Goal: Complete application form: Complete application form

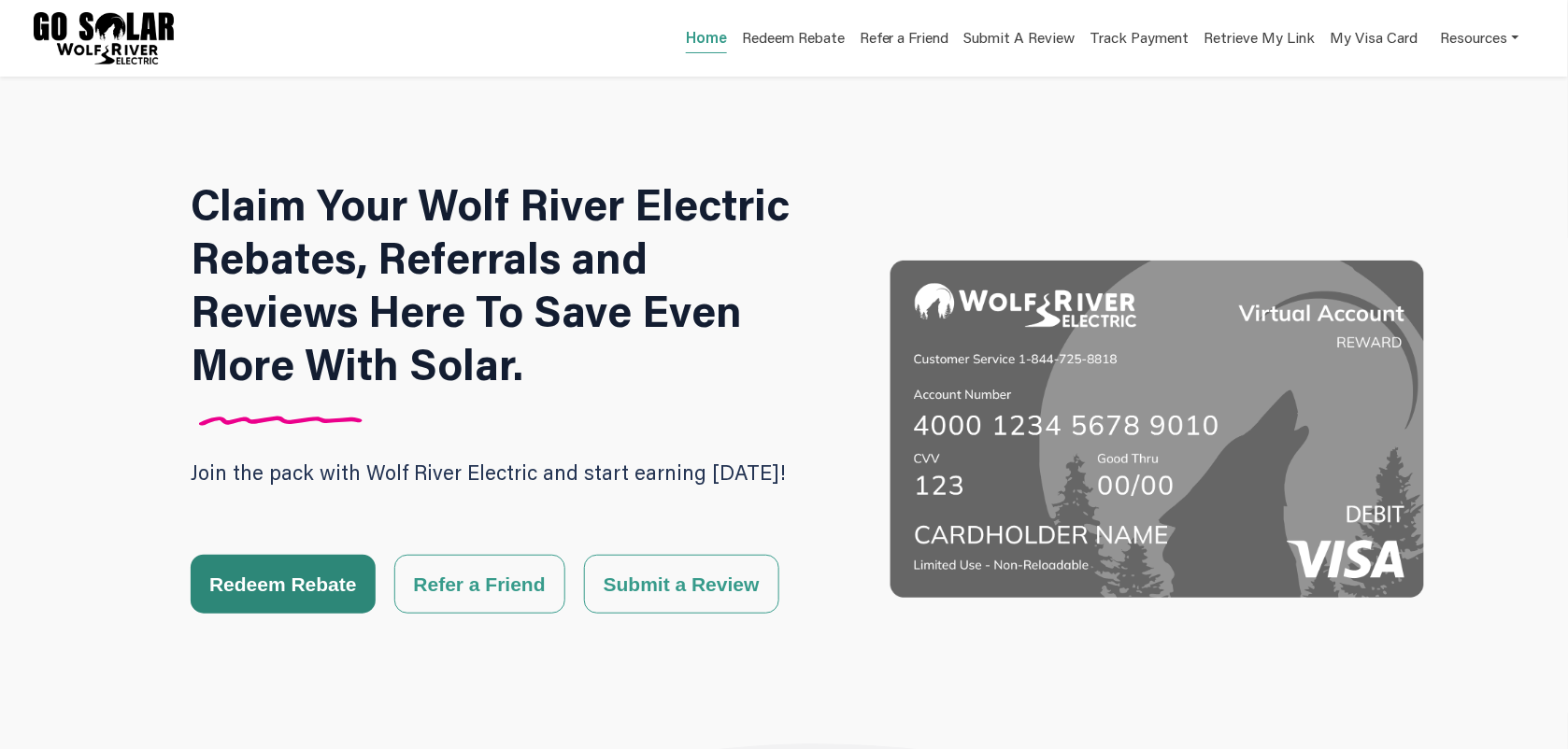
click at [240, 592] on button "Redeem Rebate" at bounding box center [283, 584] width 185 height 59
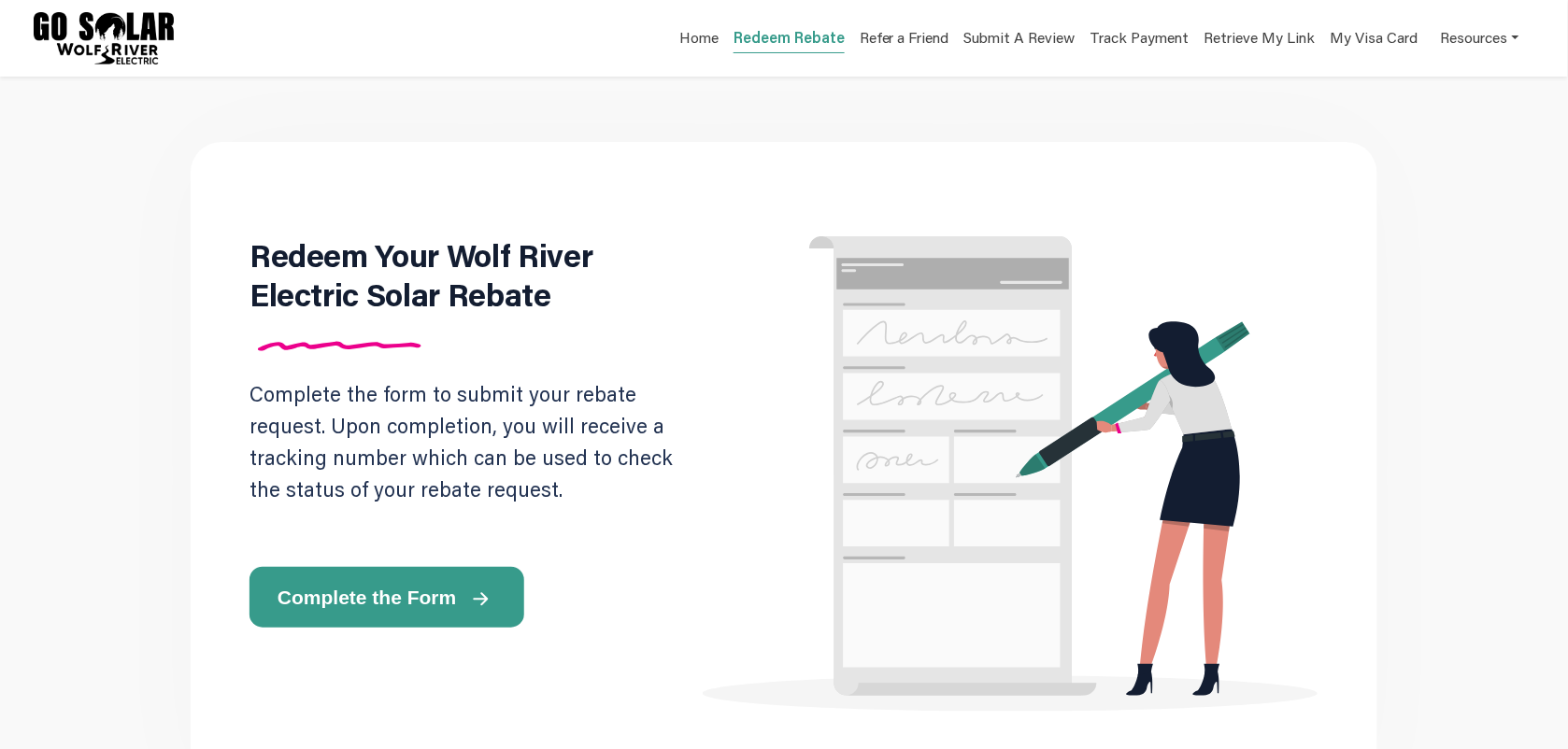
click at [402, 615] on button "Complete the Form" at bounding box center [387, 598] width 275 height 61
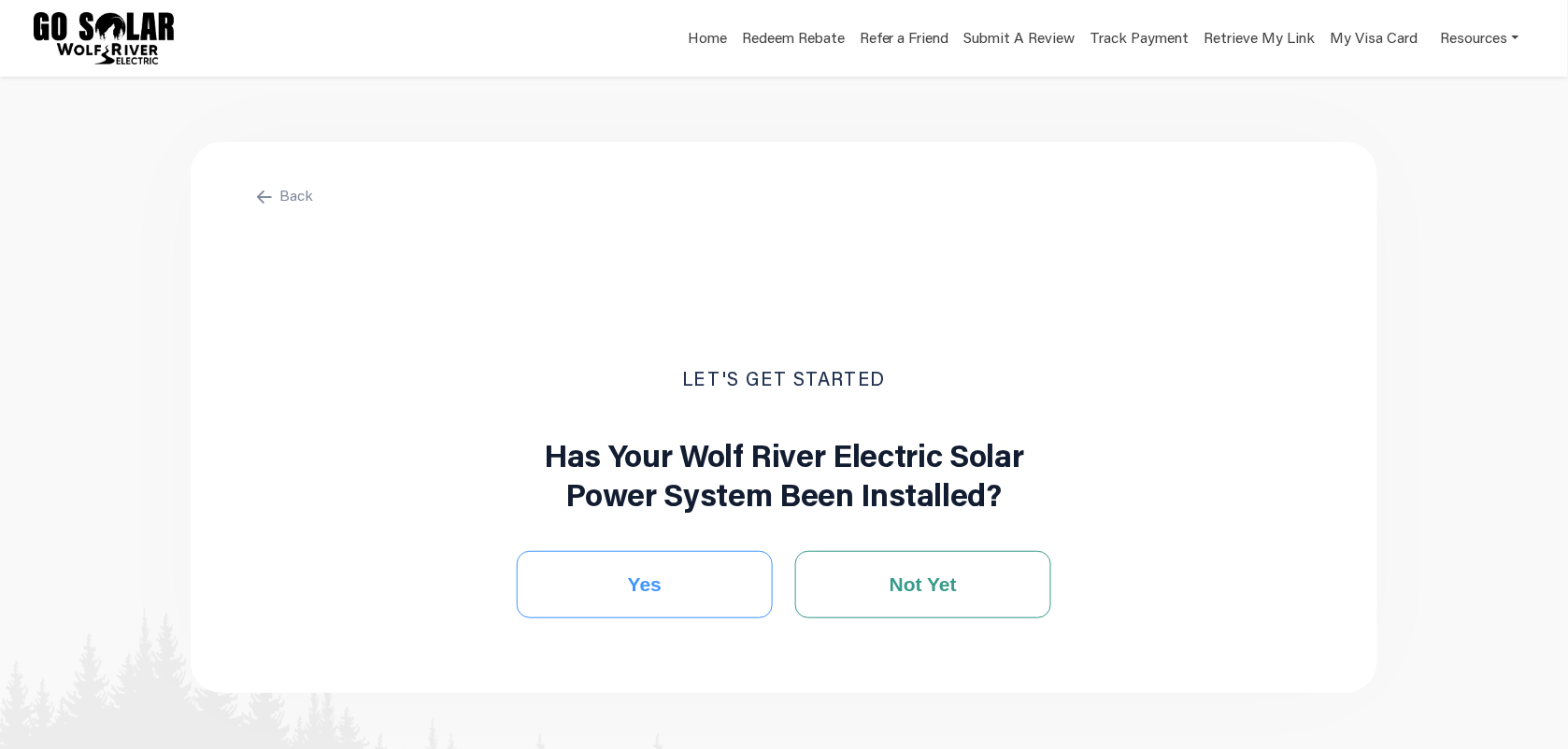
click at [711, 597] on button "Yes" at bounding box center [645, 585] width 256 height 67
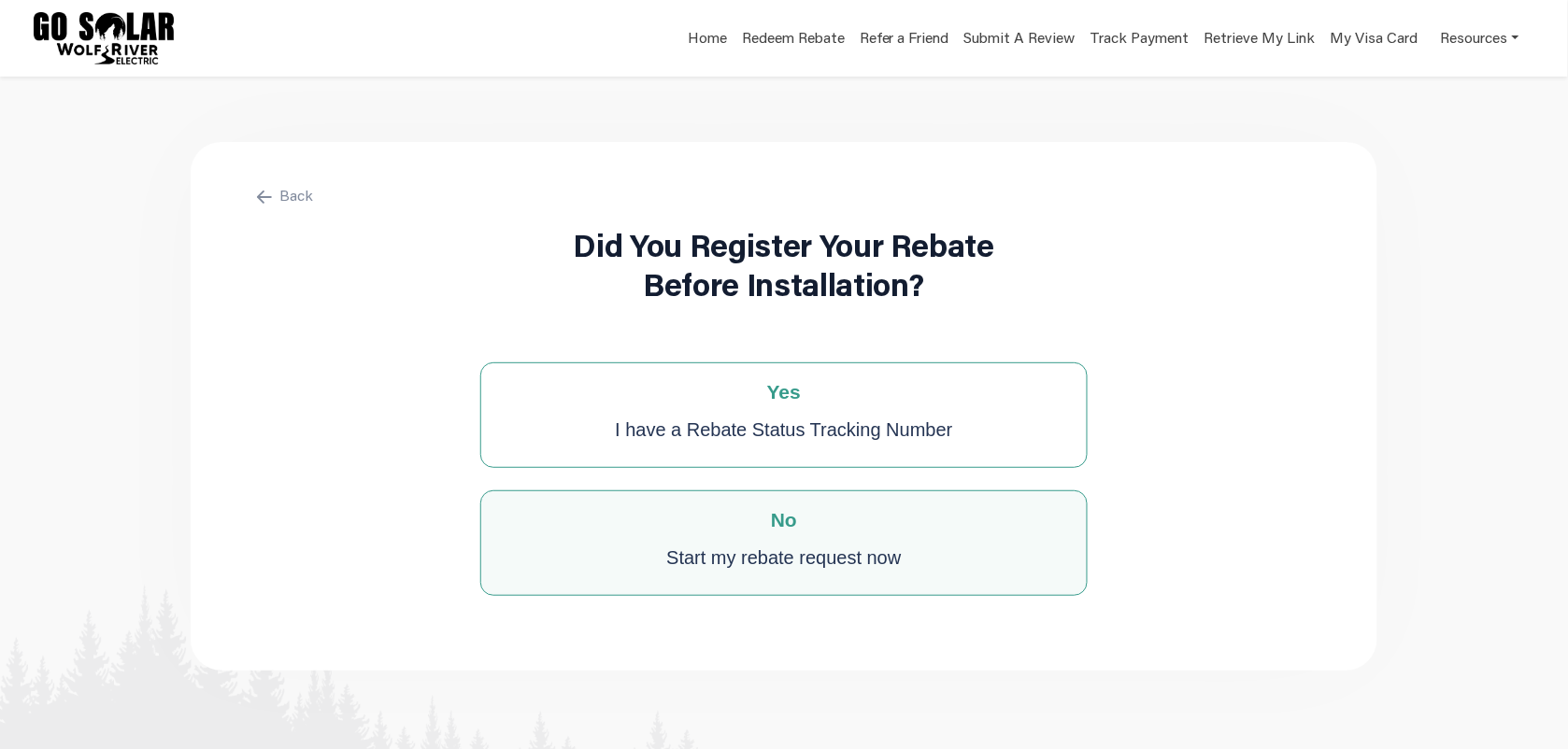
click at [836, 559] on div "Start my rebate request now" at bounding box center [783, 558] width 235 height 37
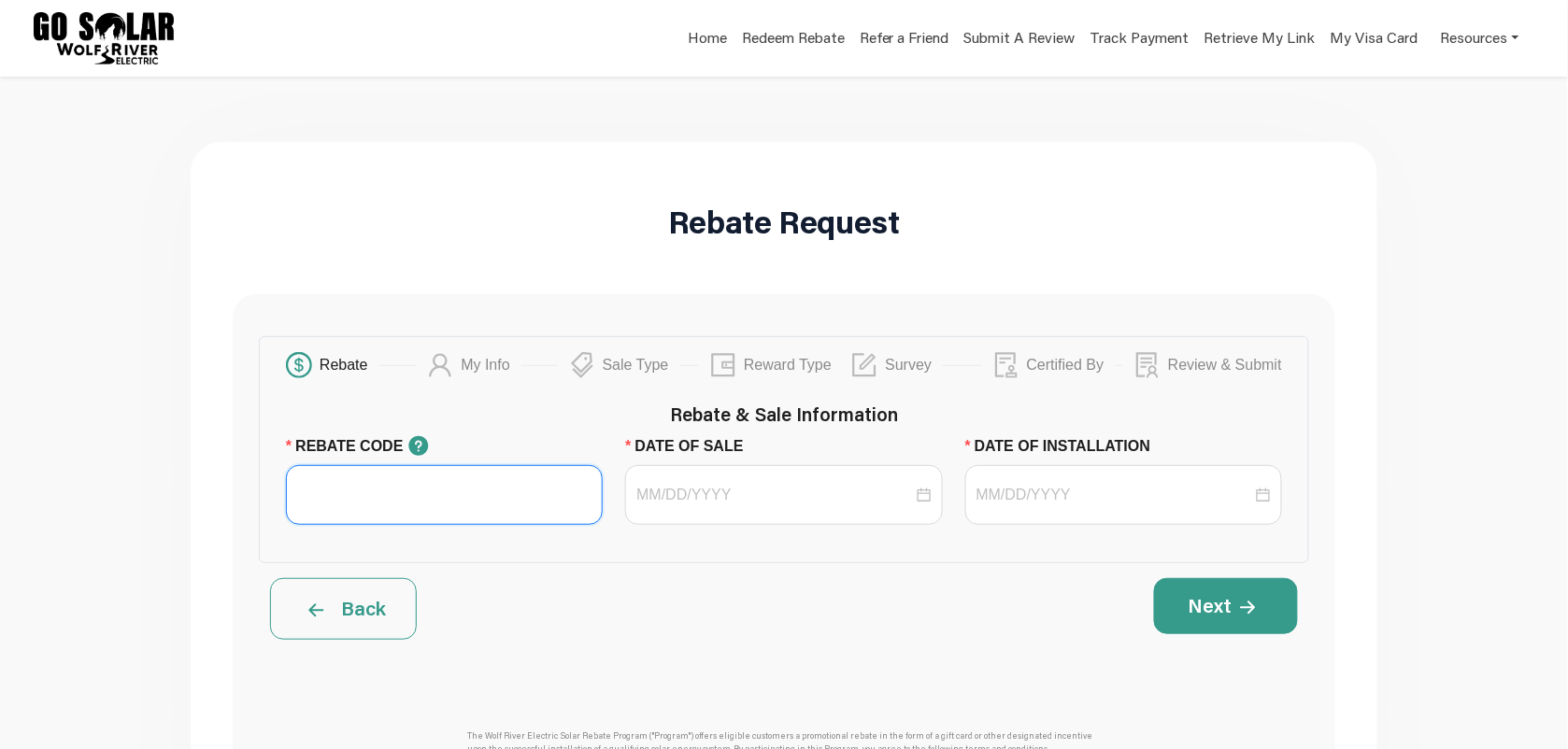
click at [573, 519] on input "REBATE CODE" at bounding box center [444, 496] width 317 height 60
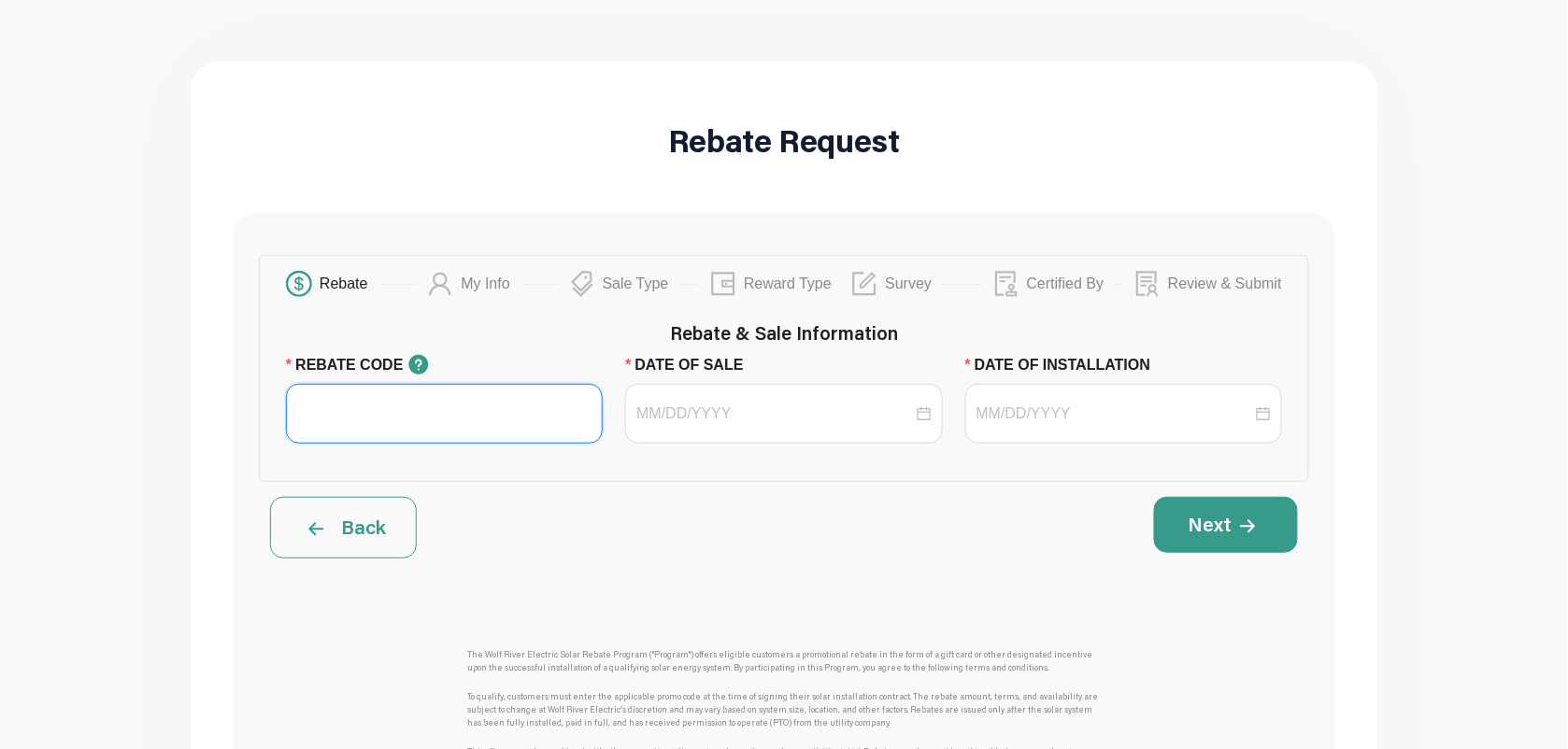
scroll to position [117, 0]
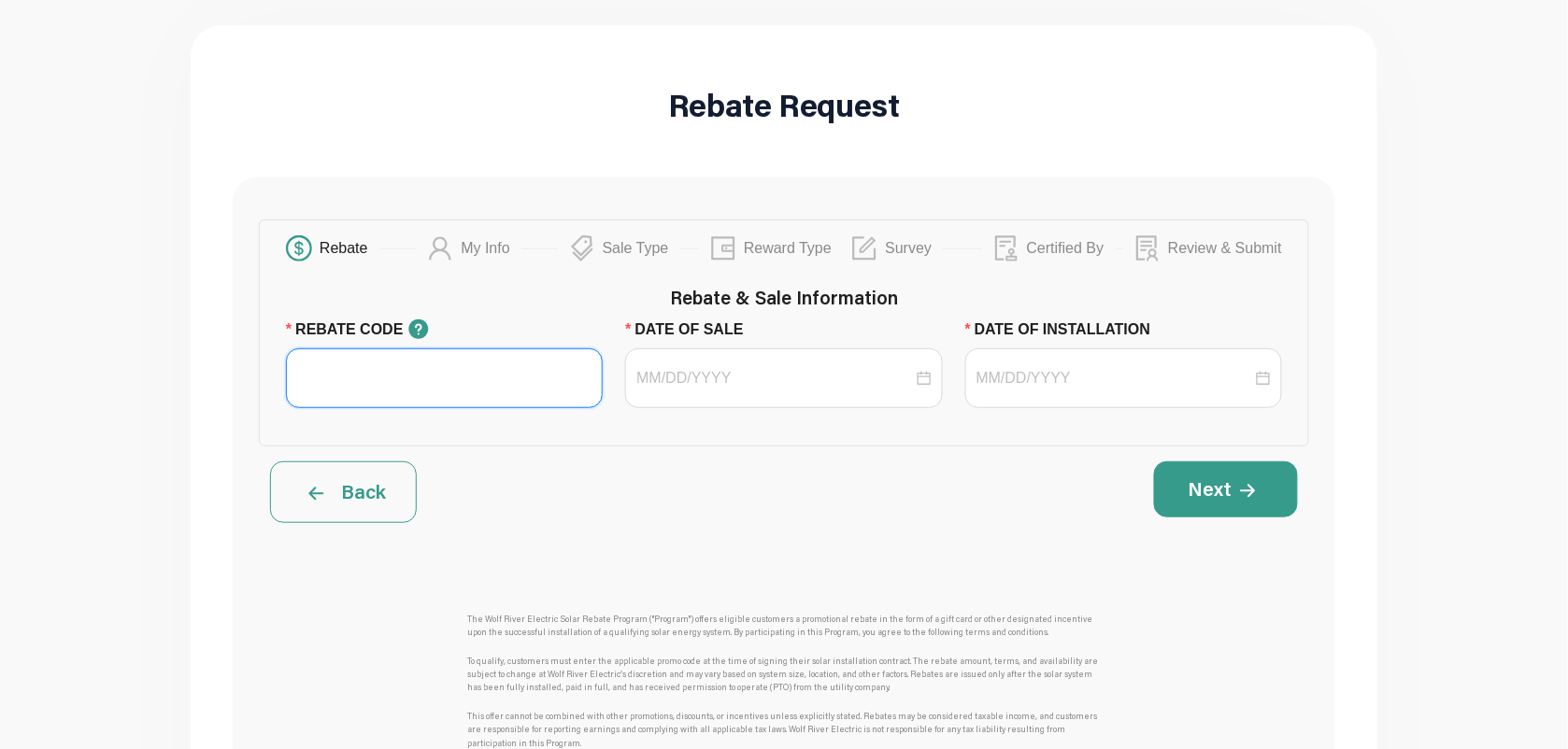
click at [466, 396] on input "REBATE CODE" at bounding box center [444, 379] width 317 height 60
type input "Test"
click at [742, 396] on div at bounding box center [784, 379] width 317 height 60
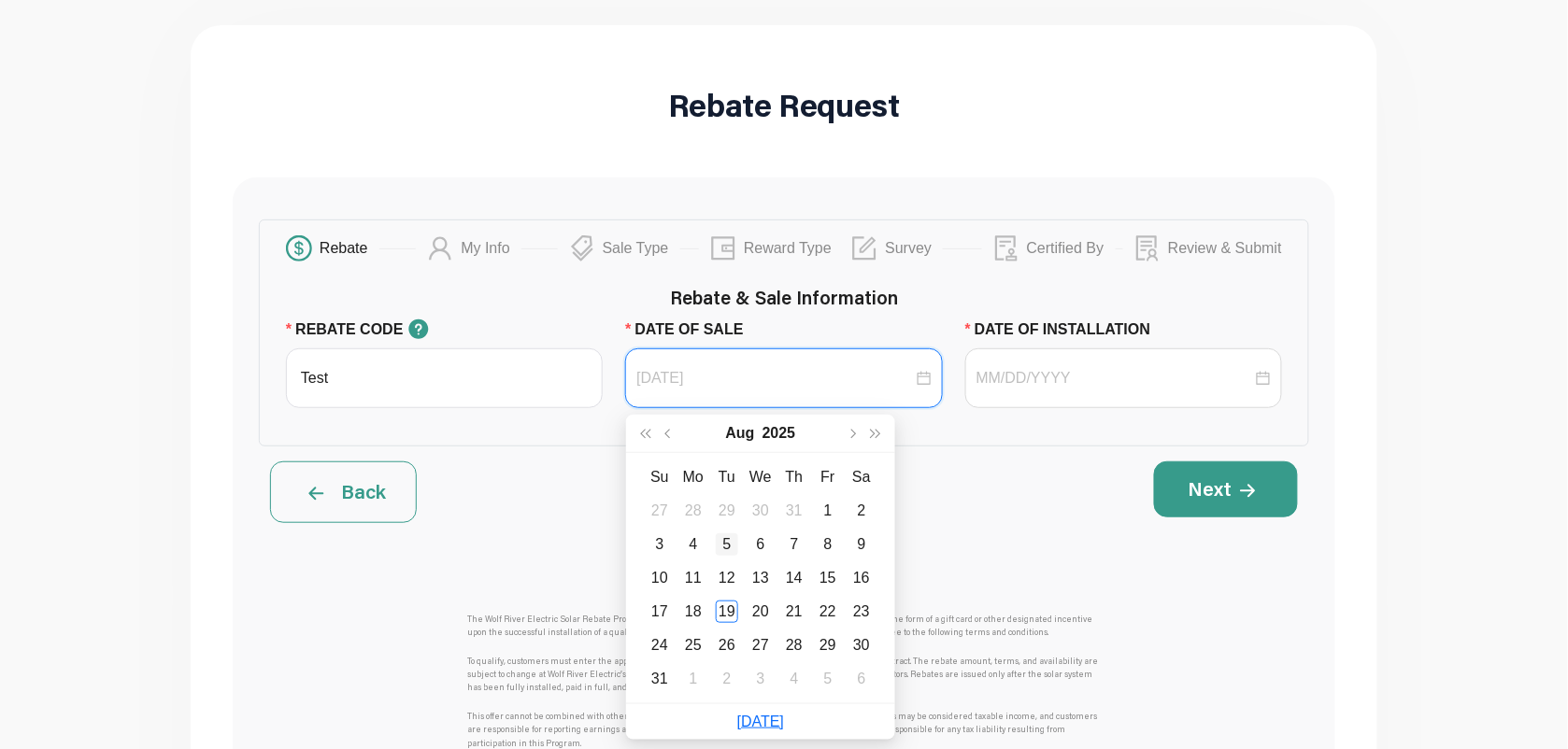
type input "[DATE]"
click at [710, 533] on td "5" at bounding box center [726, 545] width 34 height 34
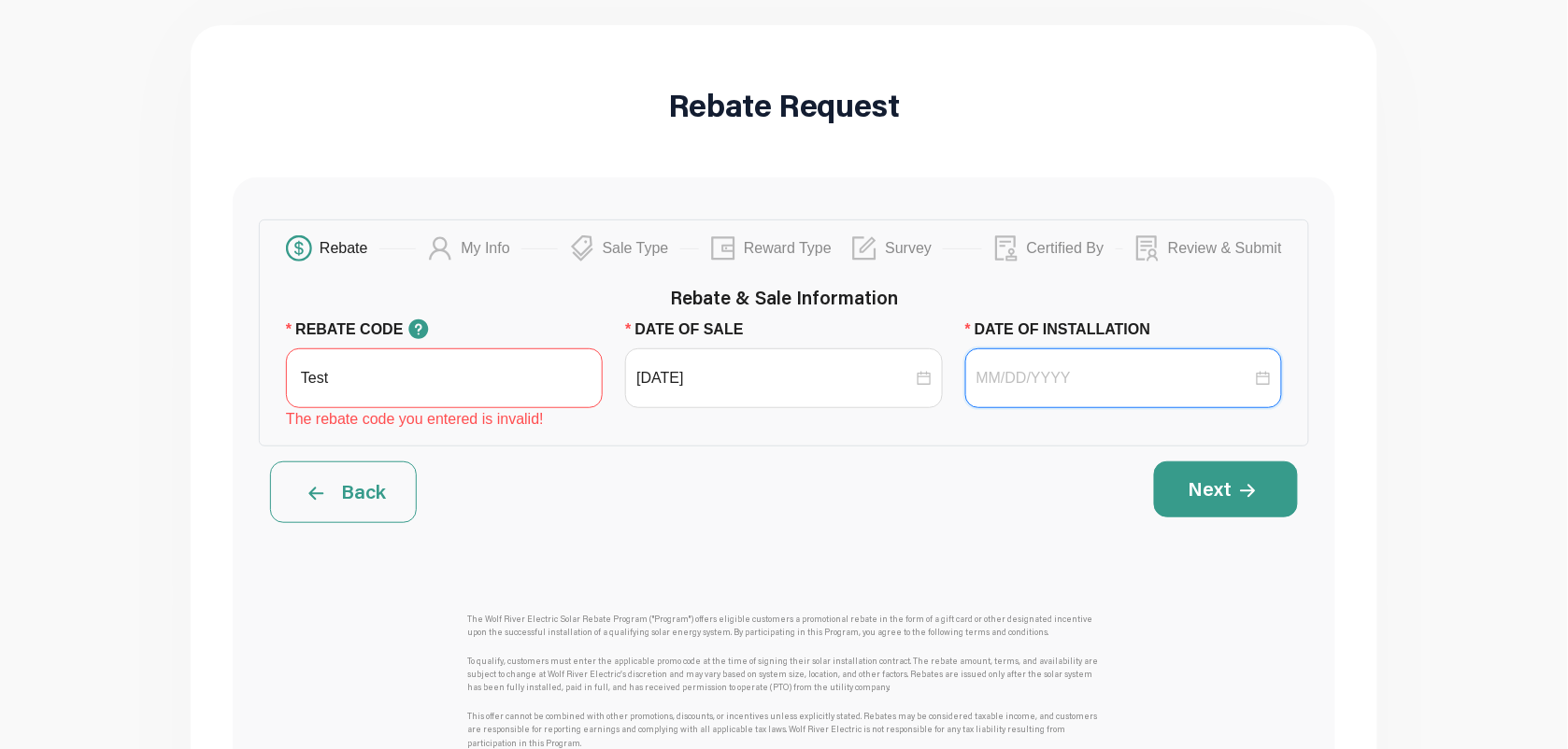
click at [1061, 380] on input "DATE OF INSTALLATION" at bounding box center [1114, 379] width 276 height 22
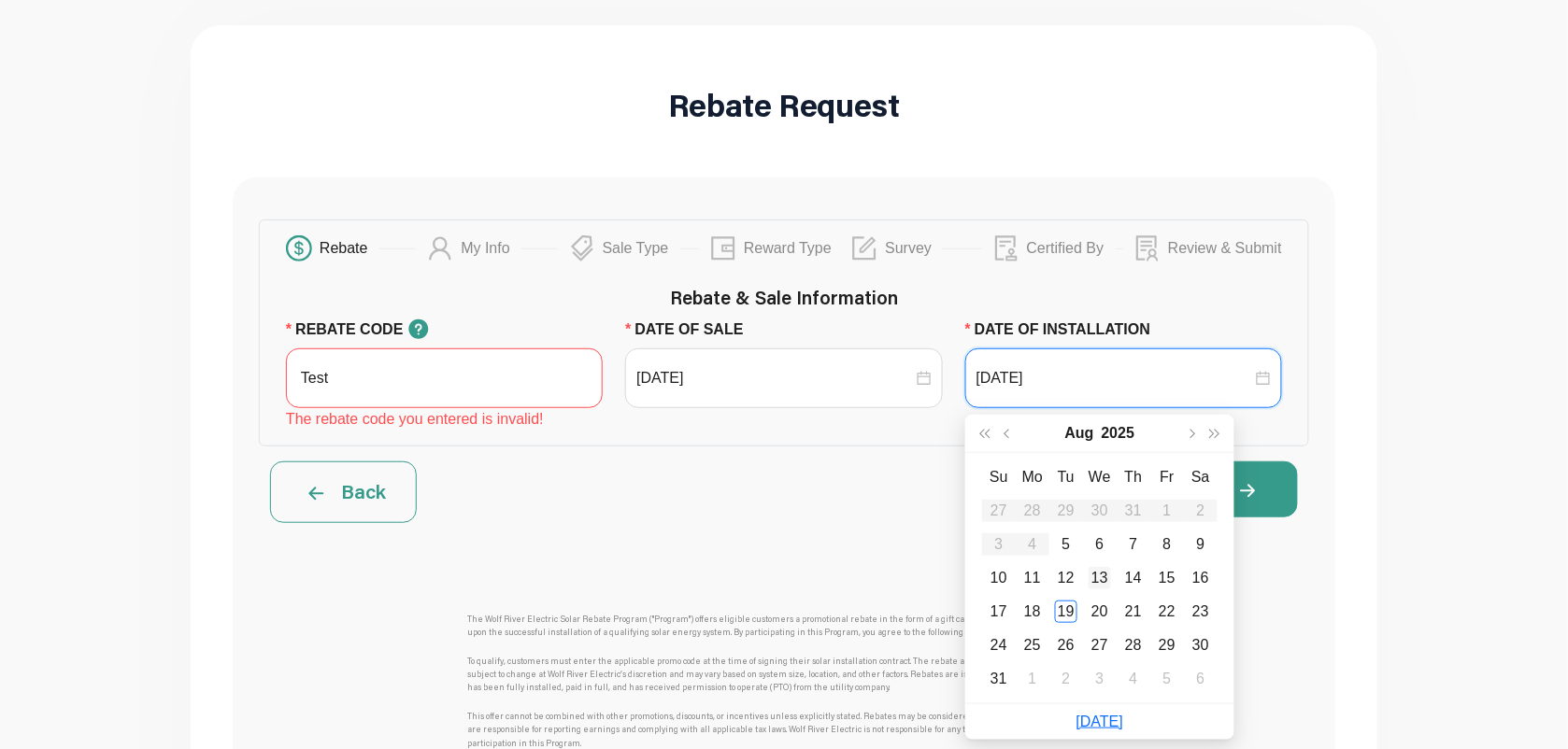
type input "[DATE]"
click at [1102, 592] on td "13" at bounding box center [1100, 579] width 34 height 34
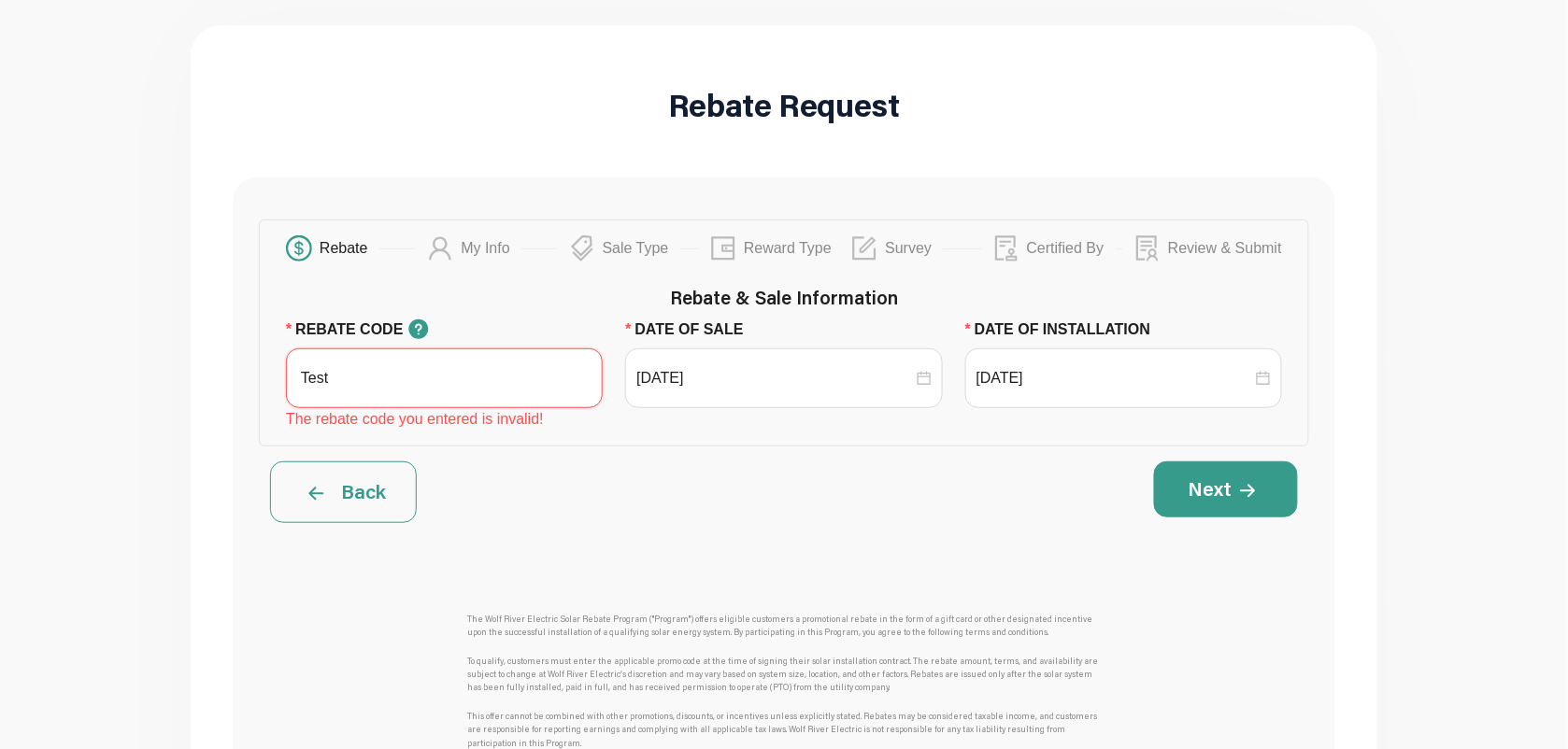
click at [372, 356] on input "Test" at bounding box center [444, 379] width 317 height 60
drag, startPoint x: 379, startPoint y: 369, endPoint x: 213, endPoint y: 363, distance: 166.1
click at [216, 363] on div "Rebate Request Rebate My Info Sale Type Reward Type Survey Certified By Review …" at bounding box center [784, 552] width 1187 height 1054
paste input "WRE SPRING 2025"
type input "WRE SPRING 2025"
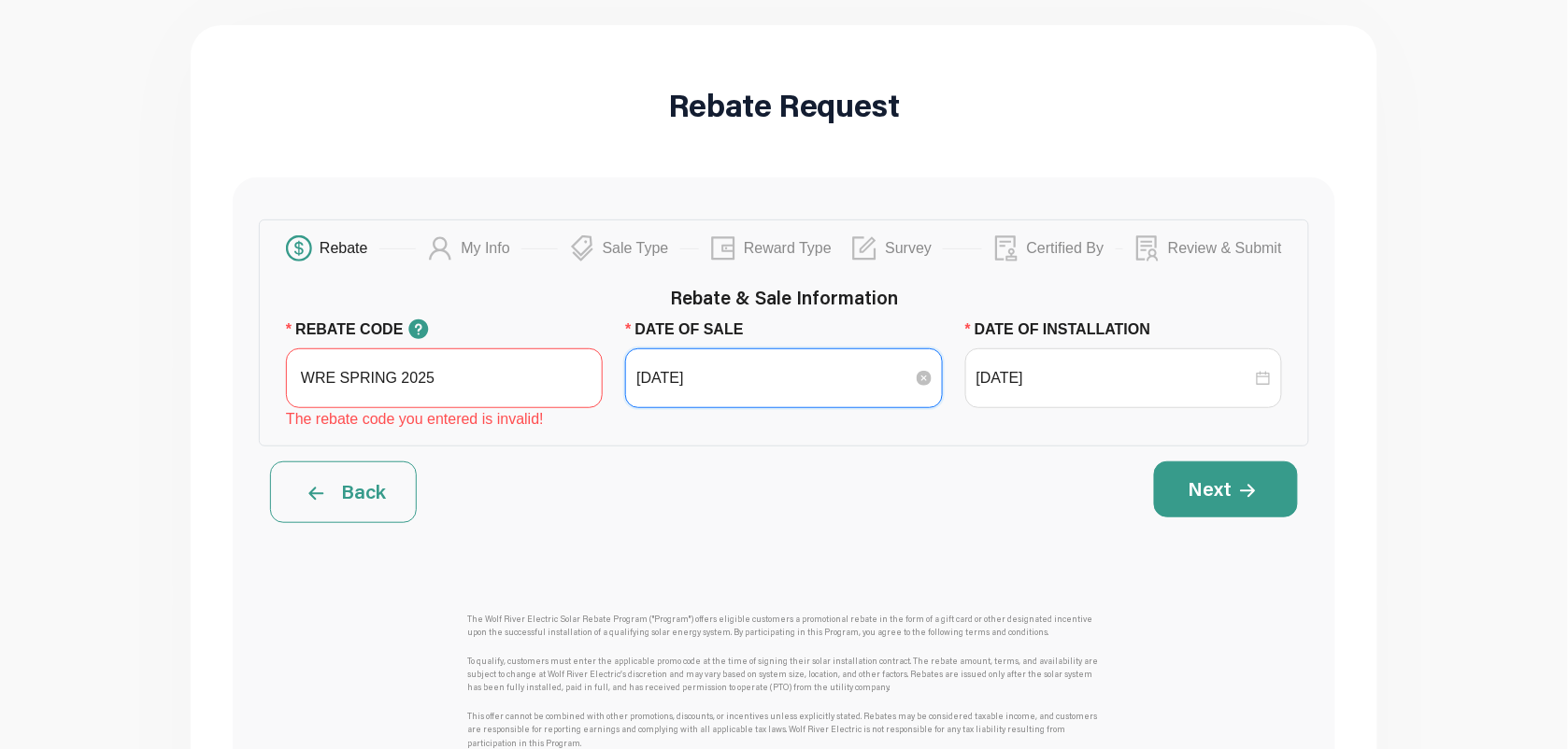
click at [722, 372] on input "[DATE]" at bounding box center [774, 379] width 276 height 22
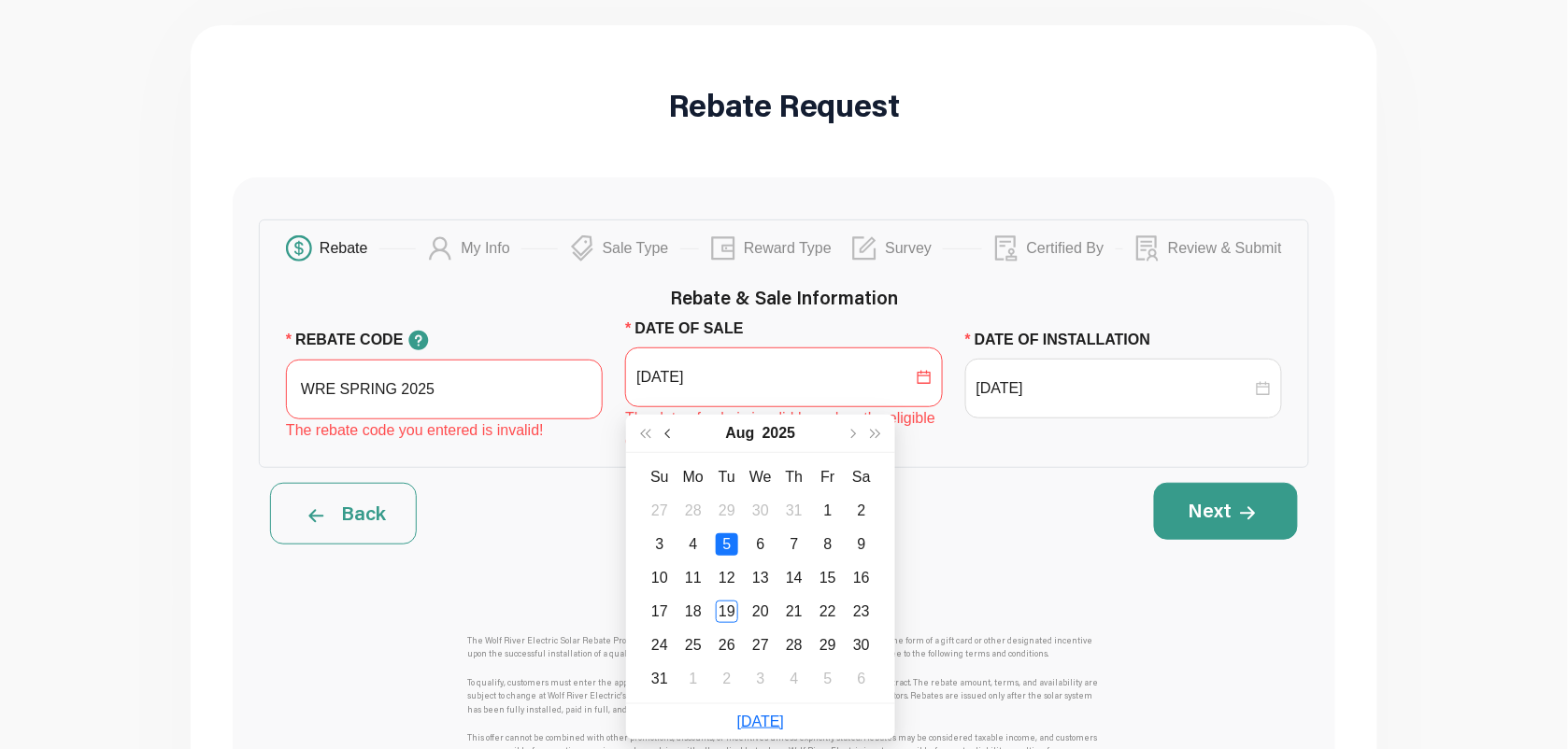
click at [664, 431] on span "button" at bounding box center [669, 434] width 9 height 9
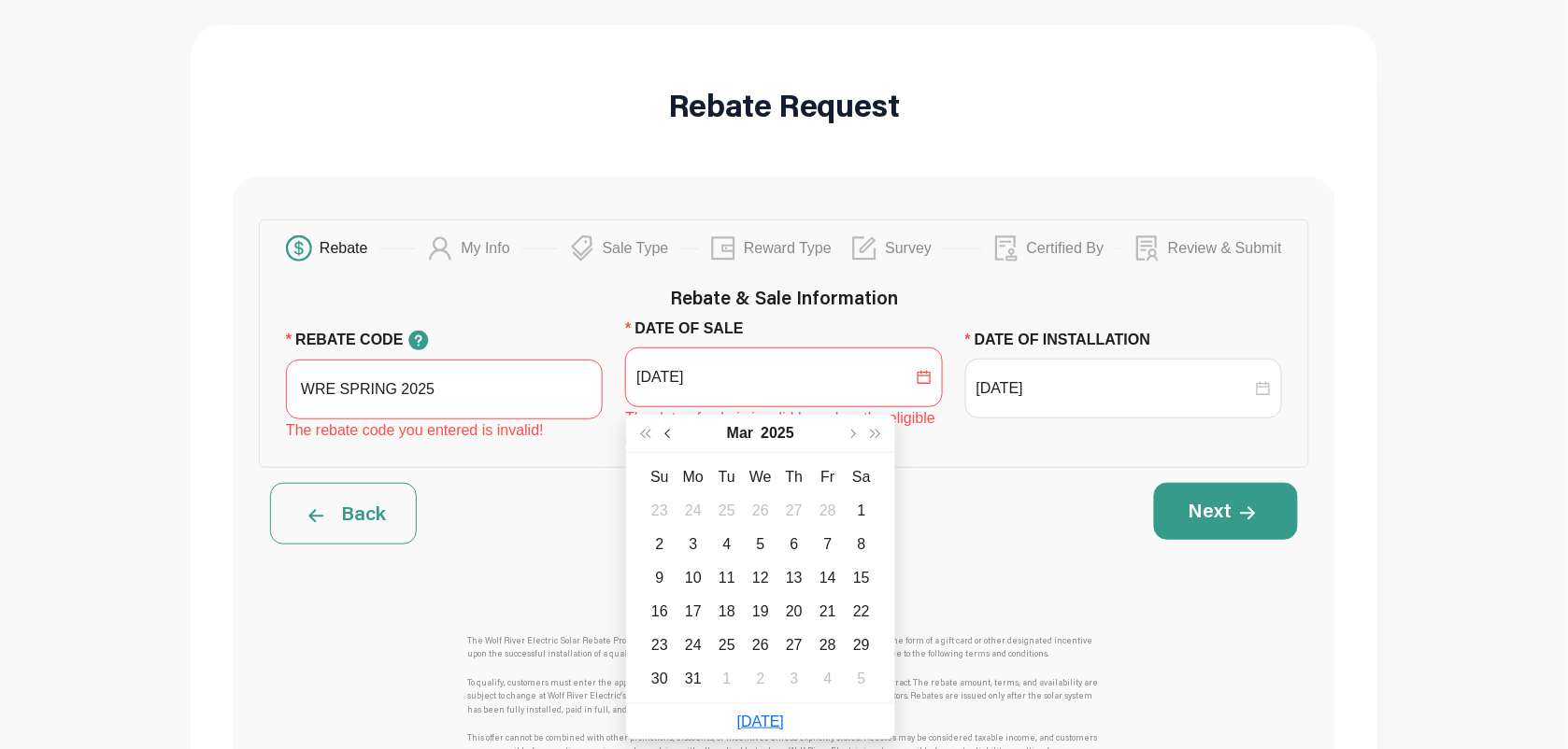
click at [664, 431] on span "button" at bounding box center [669, 434] width 9 height 9
click at [686, 554] on div "3" at bounding box center [693, 545] width 22 height 22
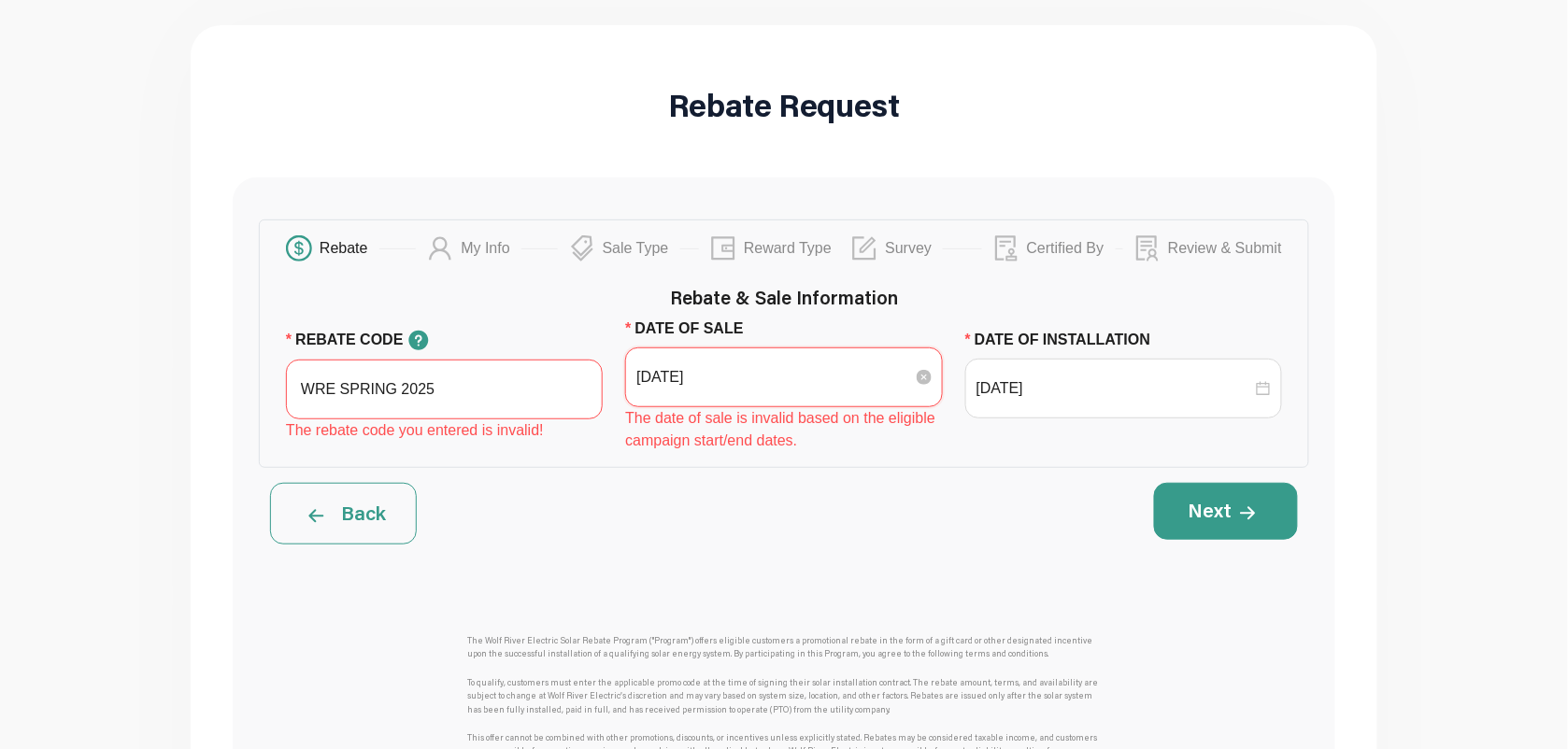
click at [899, 382] on input "[DATE]" at bounding box center [774, 378] width 276 height 22
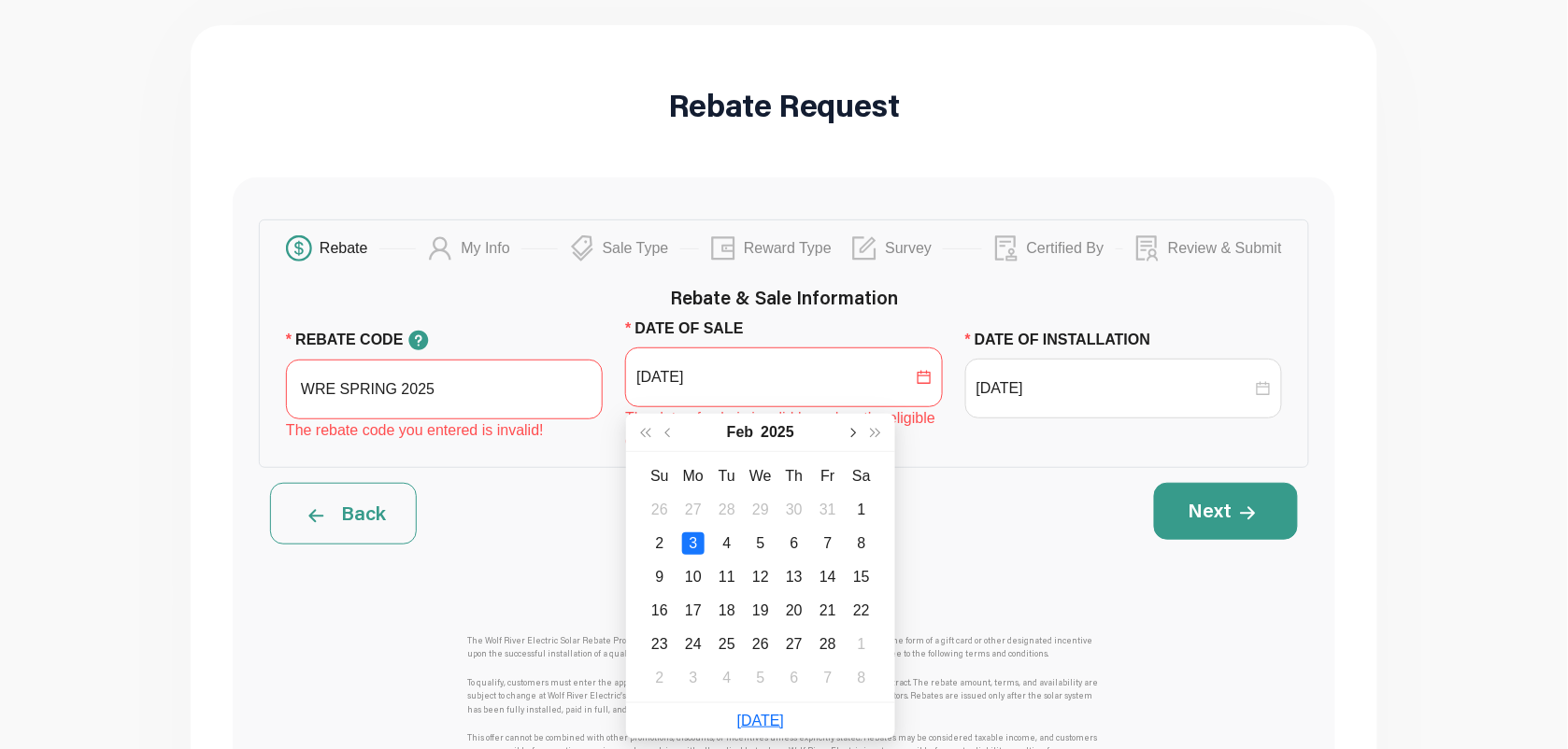
click at [848, 435] on button "button" at bounding box center [852, 433] width 24 height 37
type input "[DATE]"
click at [763, 619] on div "19" at bounding box center [760, 612] width 22 height 22
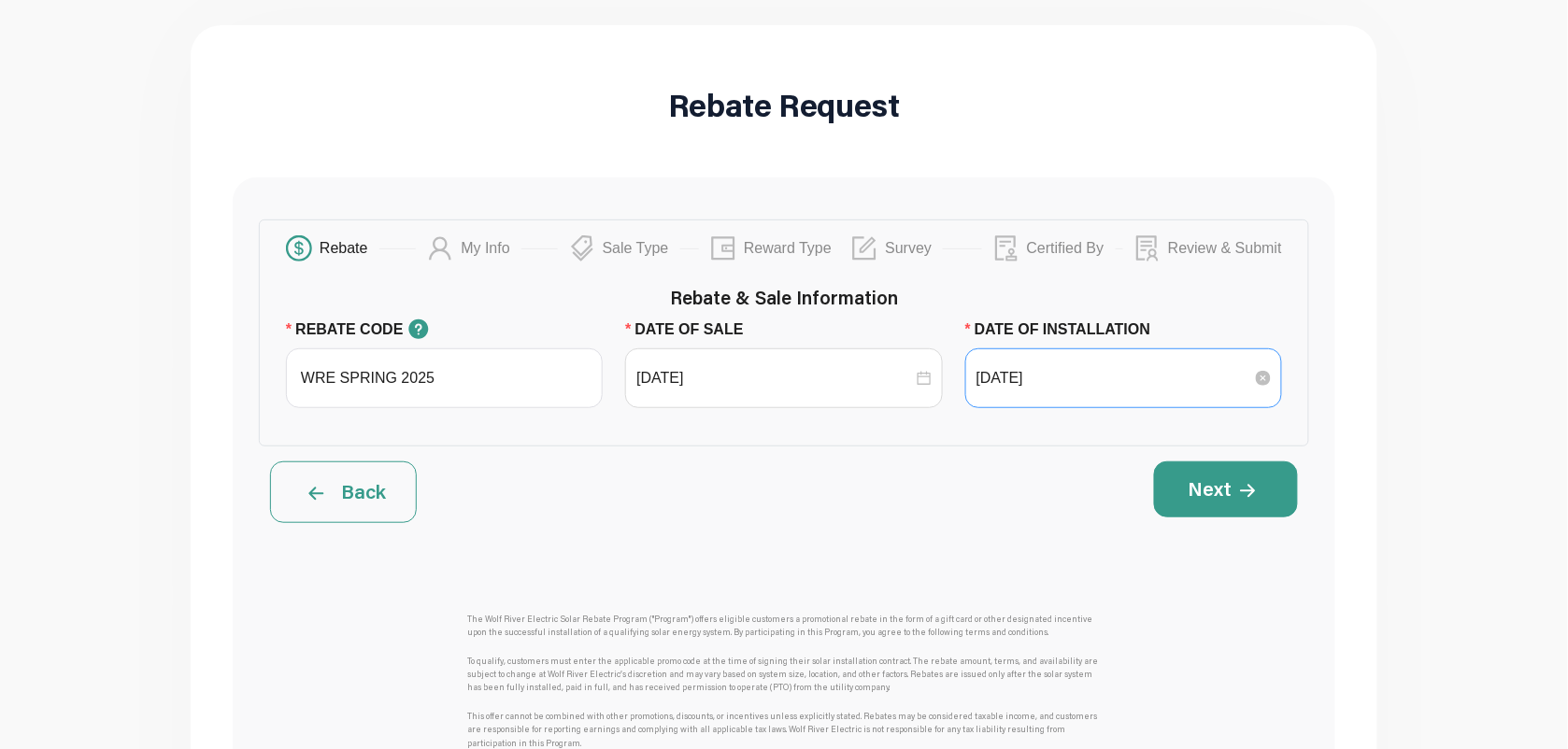
click at [1109, 367] on div "[DATE]" at bounding box center [1123, 379] width 317 height 60
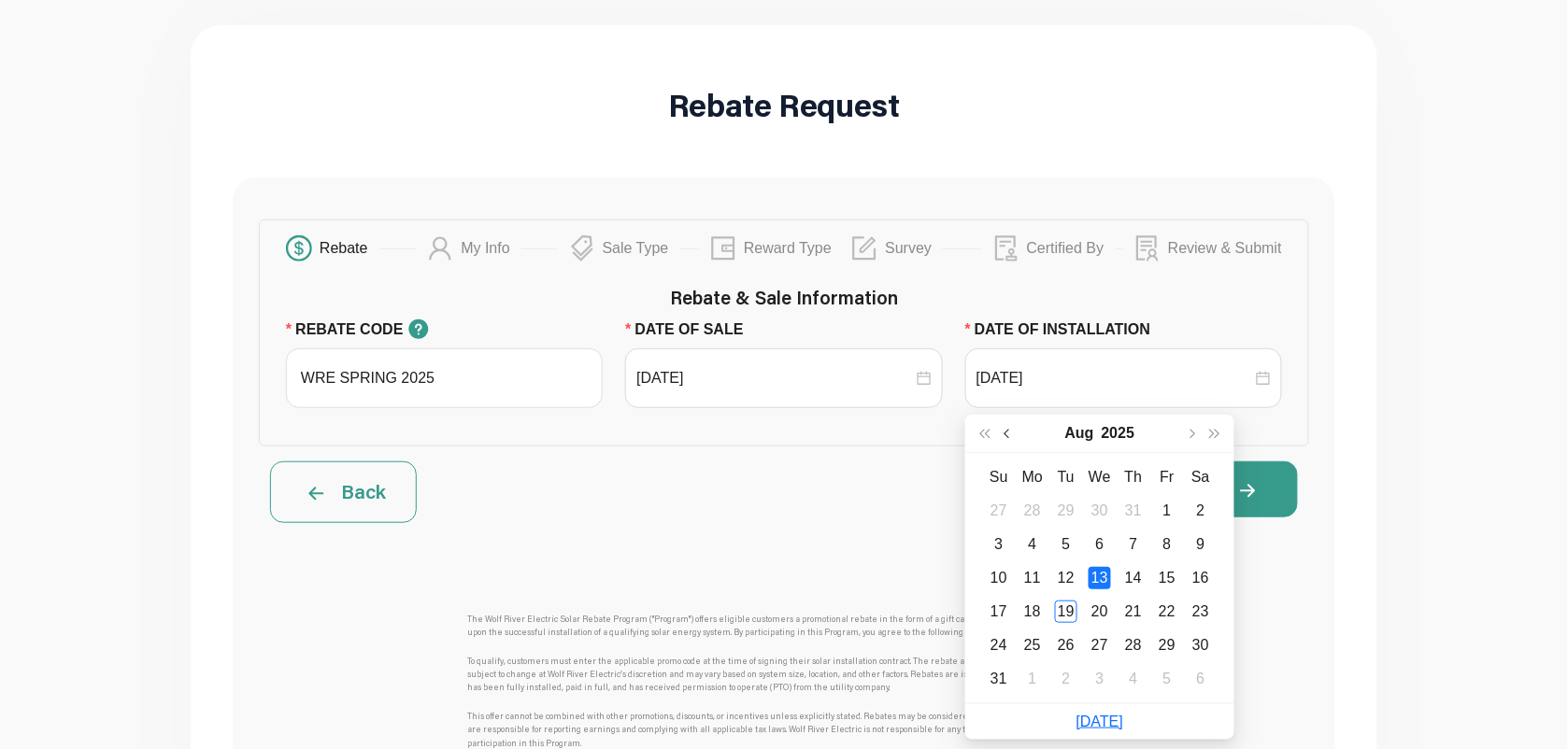
click at [1011, 435] on span "button" at bounding box center [1008, 434] width 9 height 9
drag, startPoint x: 1011, startPoint y: 435, endPoint x: 1067, endPoint y: 539, distance: 118.1
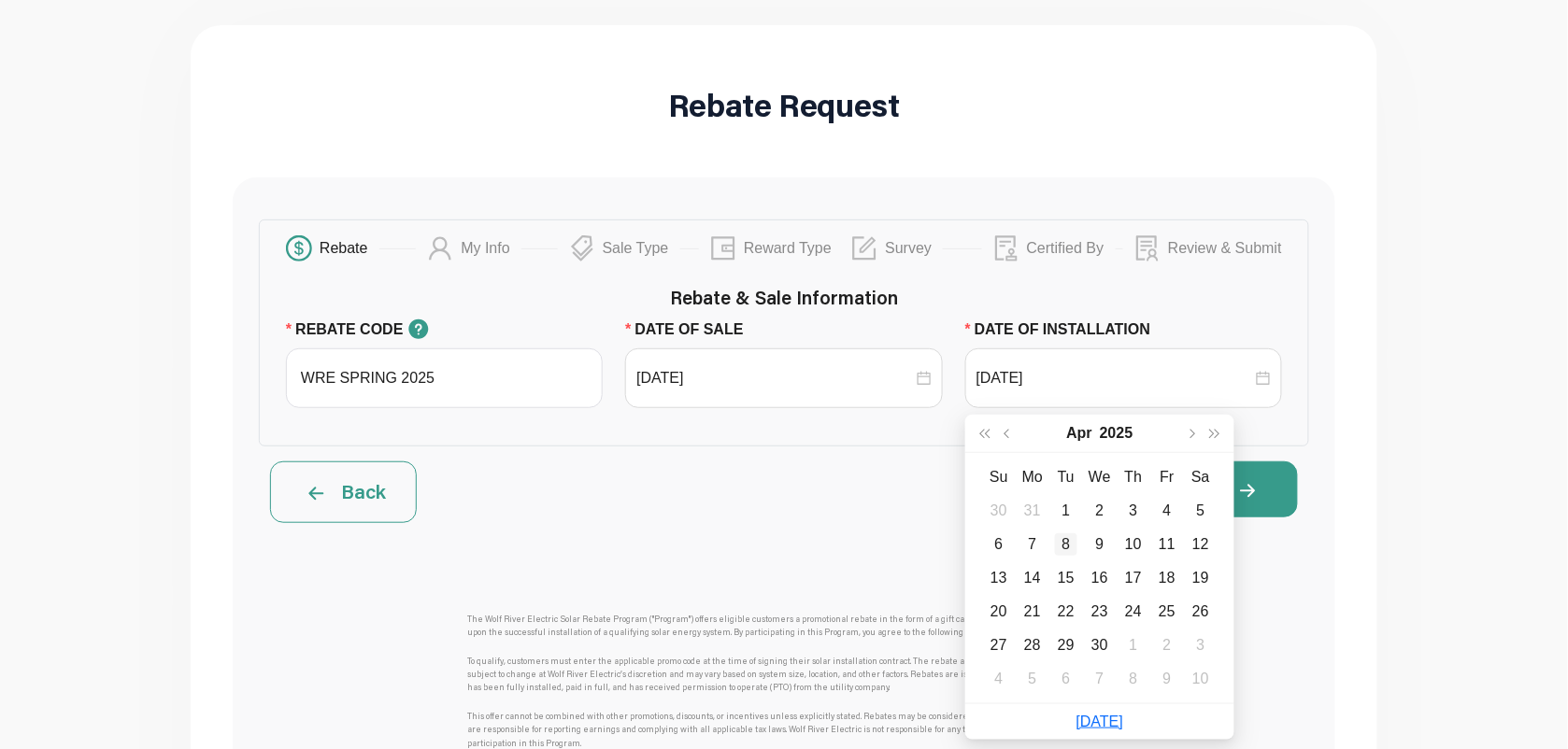
click at [1040, 497] on div "[DATE] Su Mo Tu We Th Fr Sa 30 31 1 2 3 4 5 6 7 8 9 10 11 12 13 14 15 16 17 18 …" at bounding box center [1100, 559] width 269 height 289
click at [1003, 432] on span "button" at bounding box center [1008, 434] width 9 height 9
type input "[DATE]"
click at [1135, 638] on div "27" at bounding box center [1133, 646] width 22 height 22
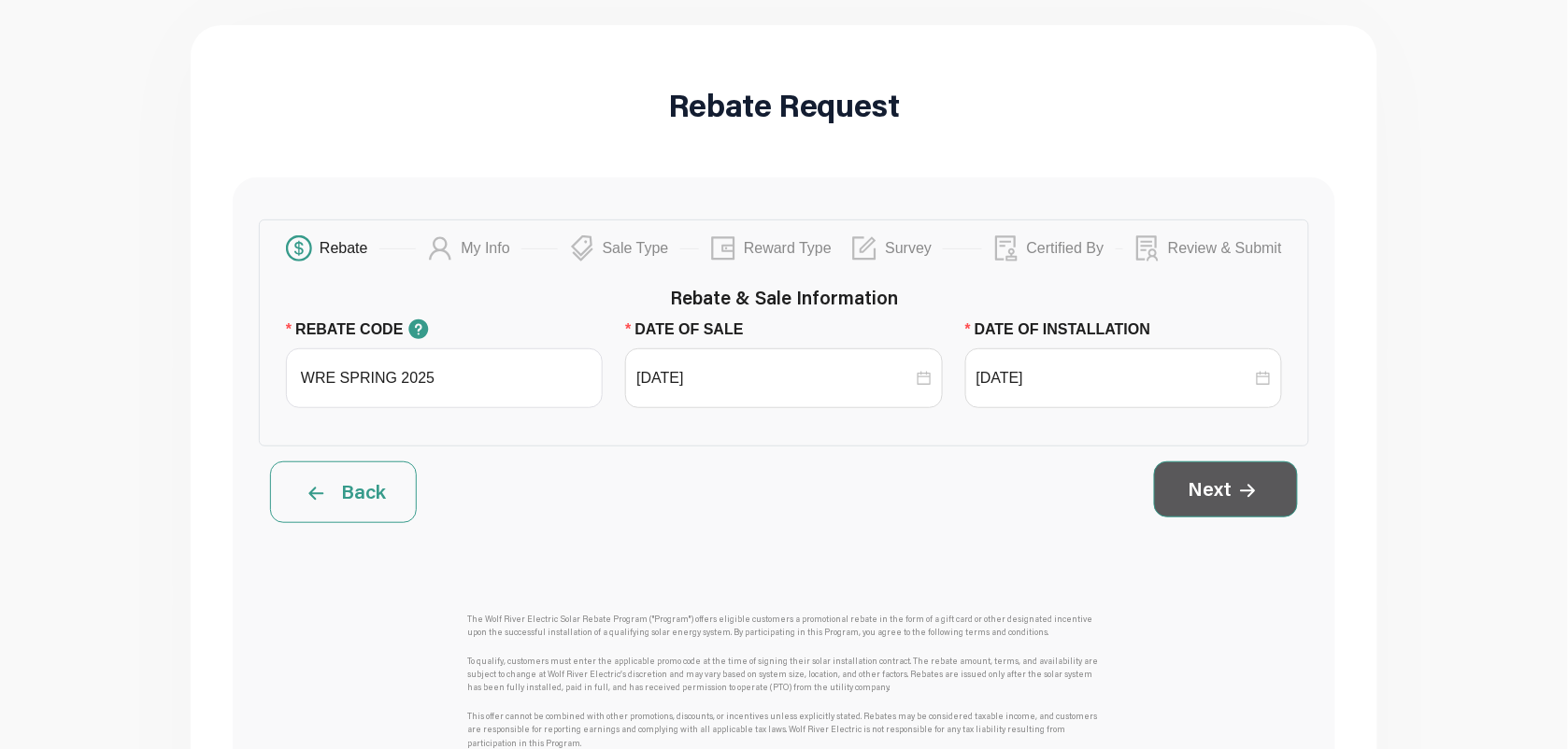
click at [1229, 497] on button "Next" at bounding box center [1226, 490] width 144 height 56
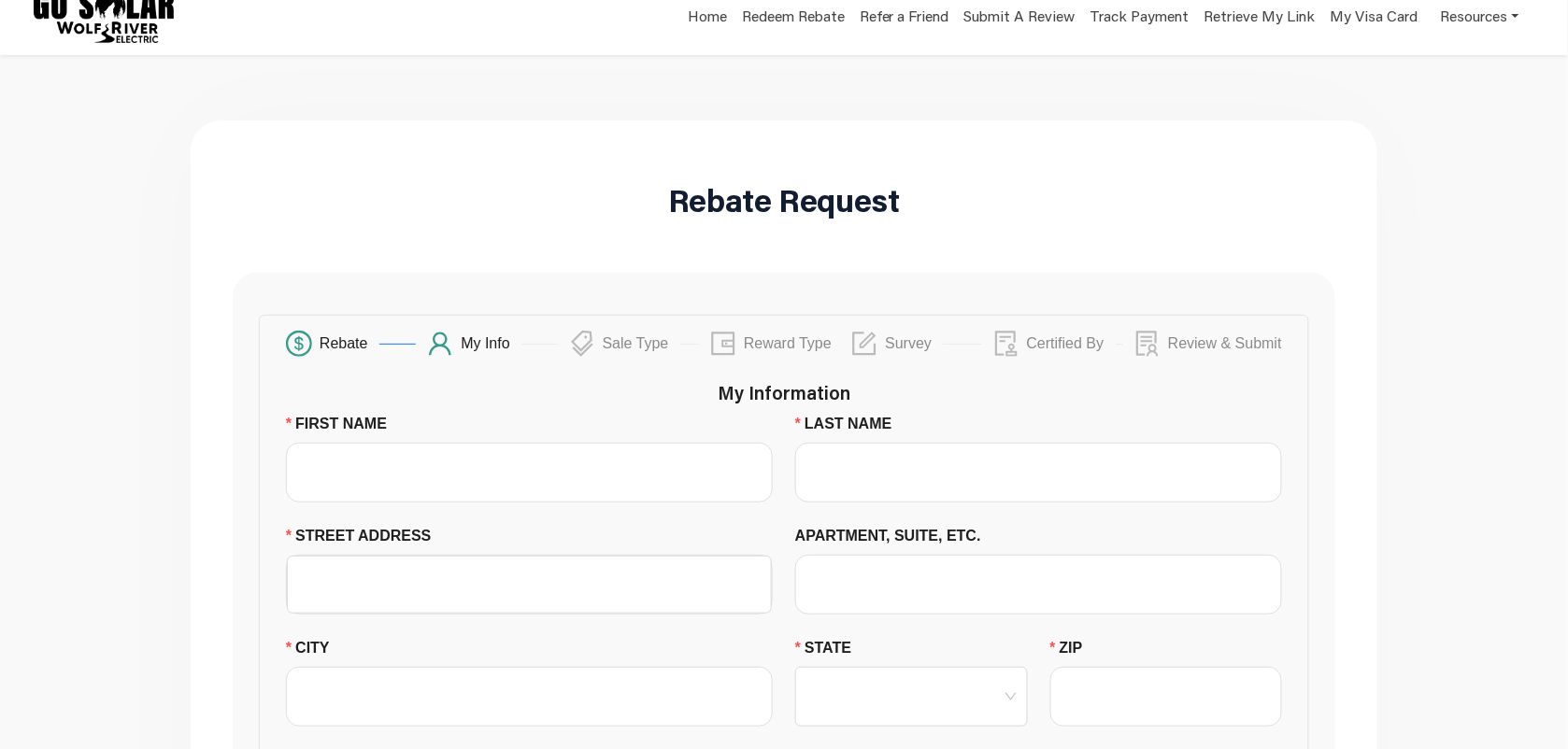
scroll to position [0, 0]
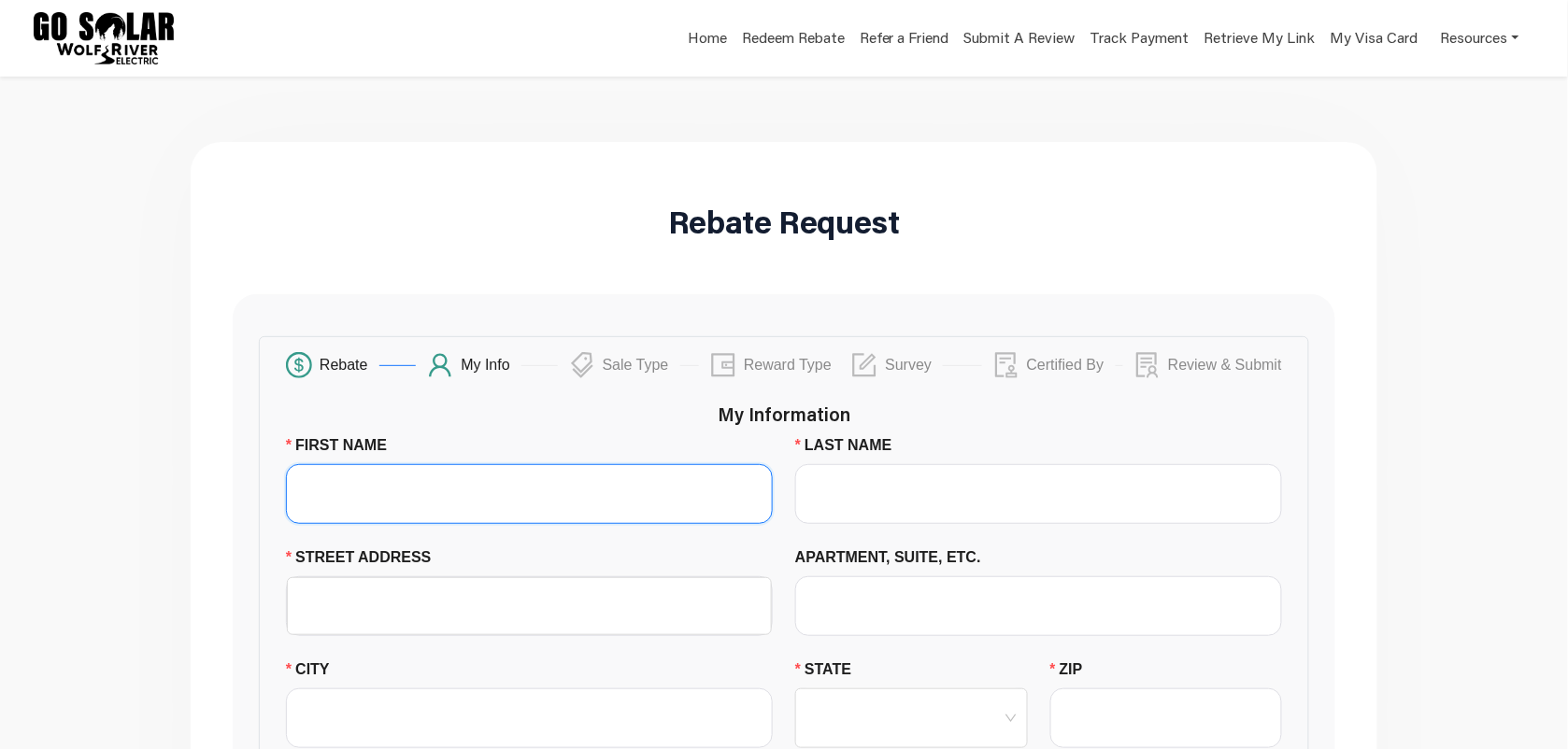
click at [679, 498] on input "FIRST NAME" at bounding box center [529, 495] width 487 height 60
type input "Rylee"
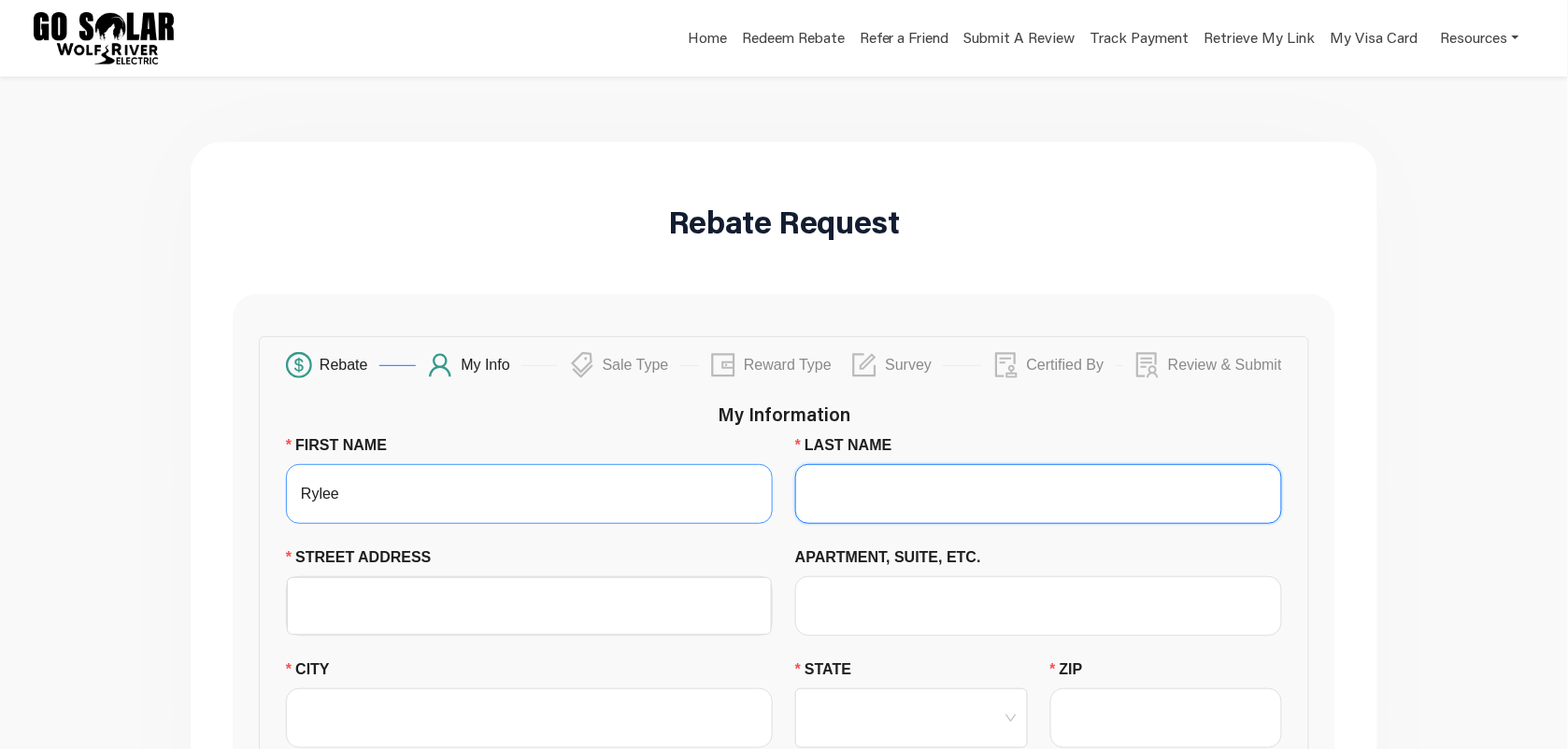
type input "[PERSON_NAME]"
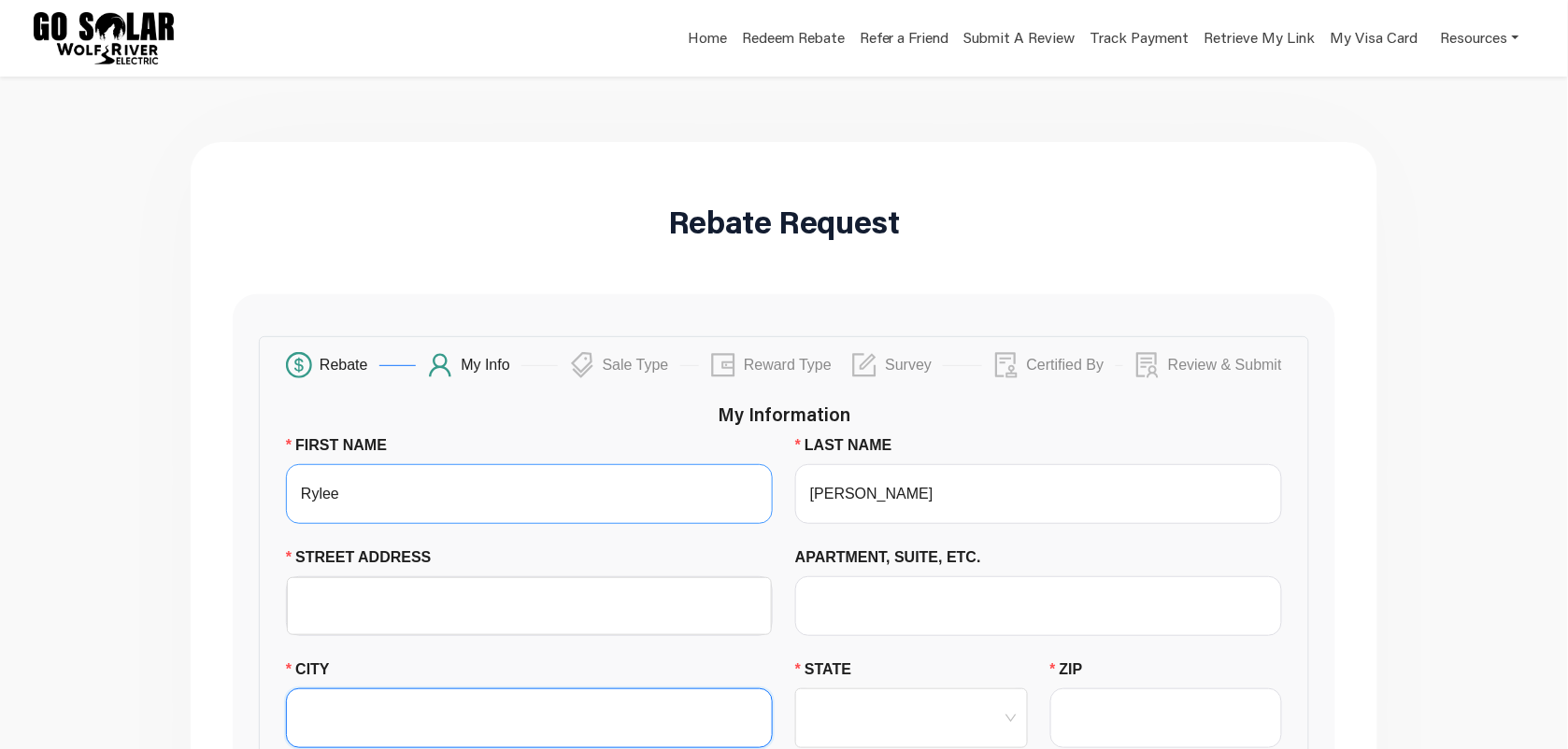
type input "Ashland"
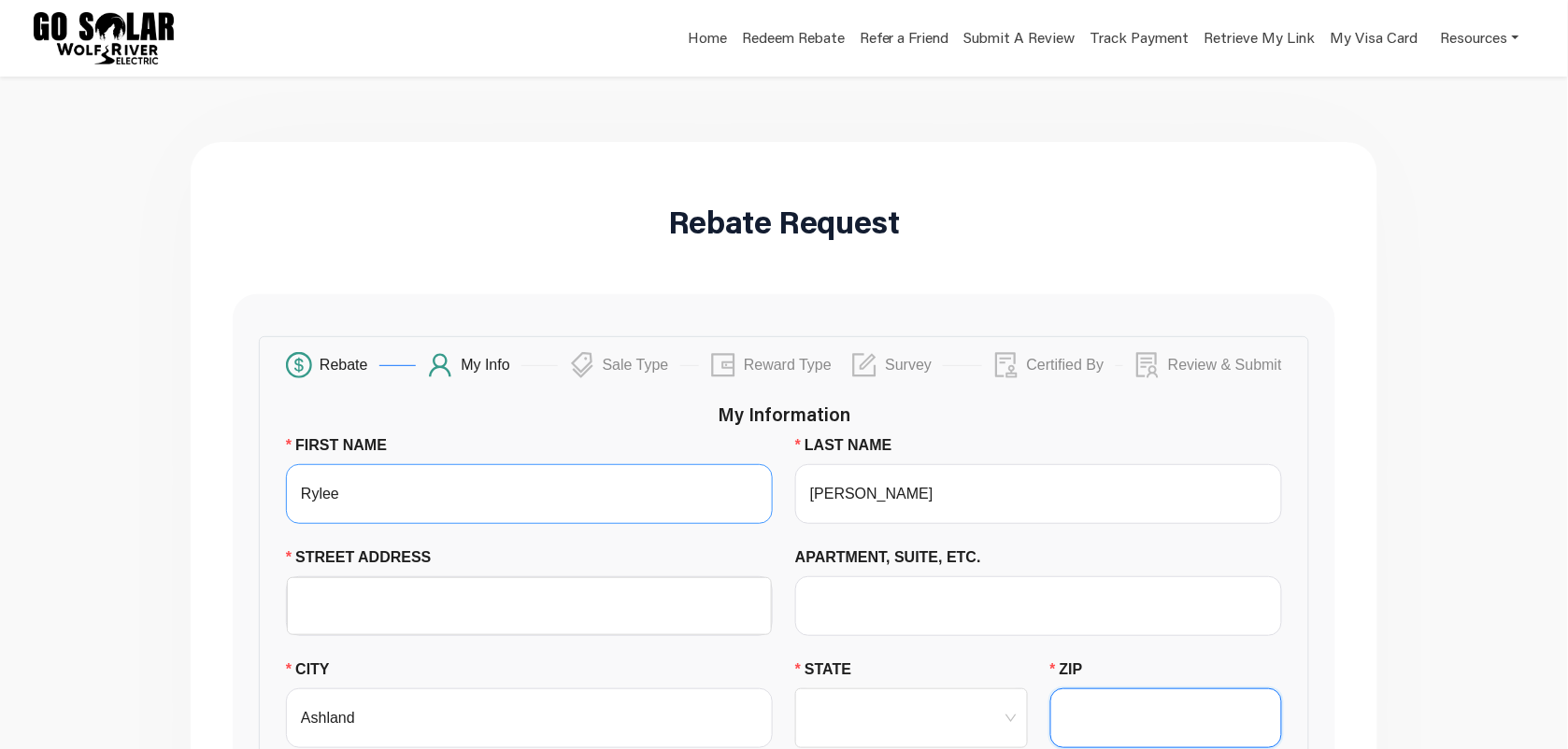
type input "97520"
type input "[EMAIL_ADDRESS][DOMAIN_NAME]"
type input "6196350044"
type input "[PERSON_NAME]"
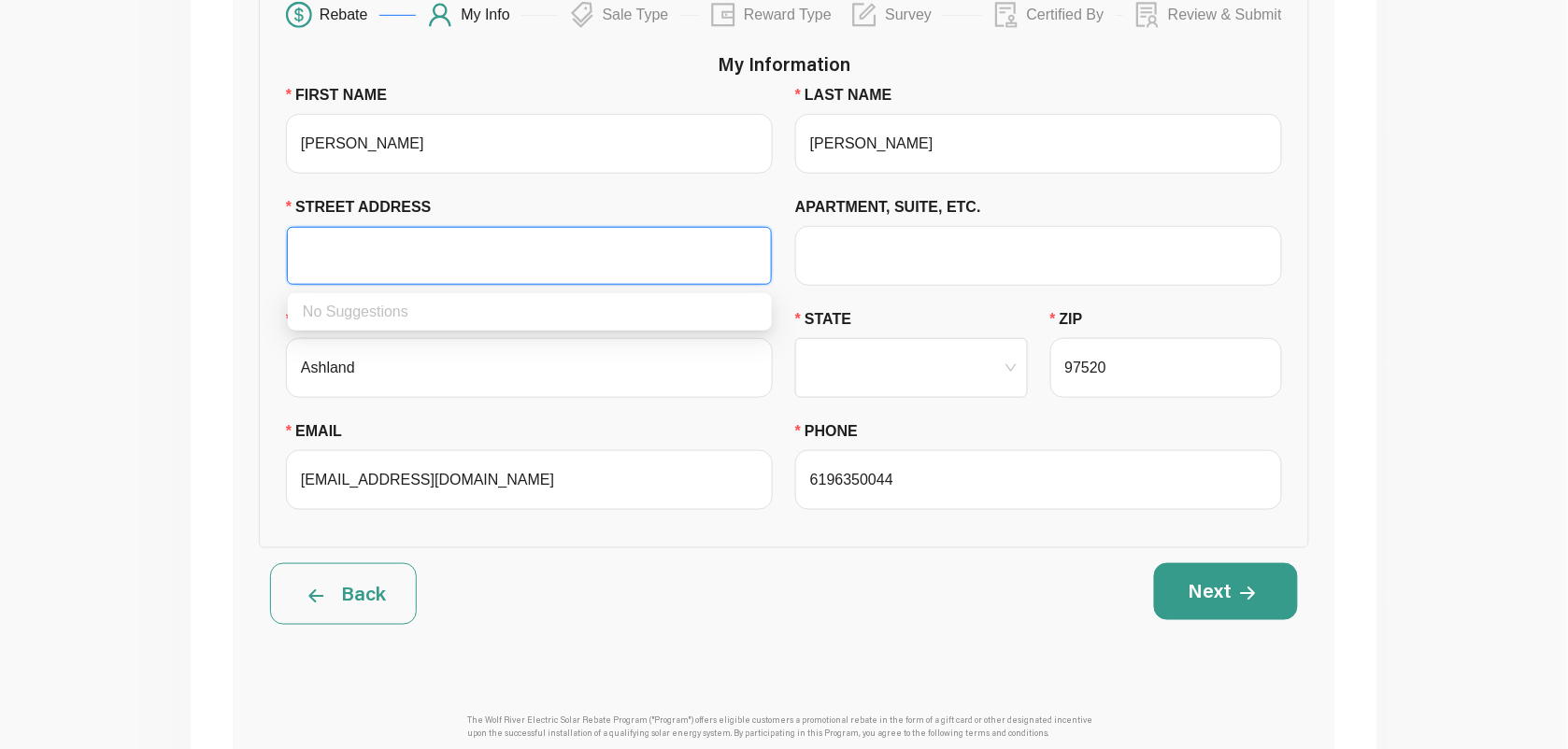
click at [557, 263] on input "STREET ADDRESS" at bounding box center [529, 256] width 463 height 56
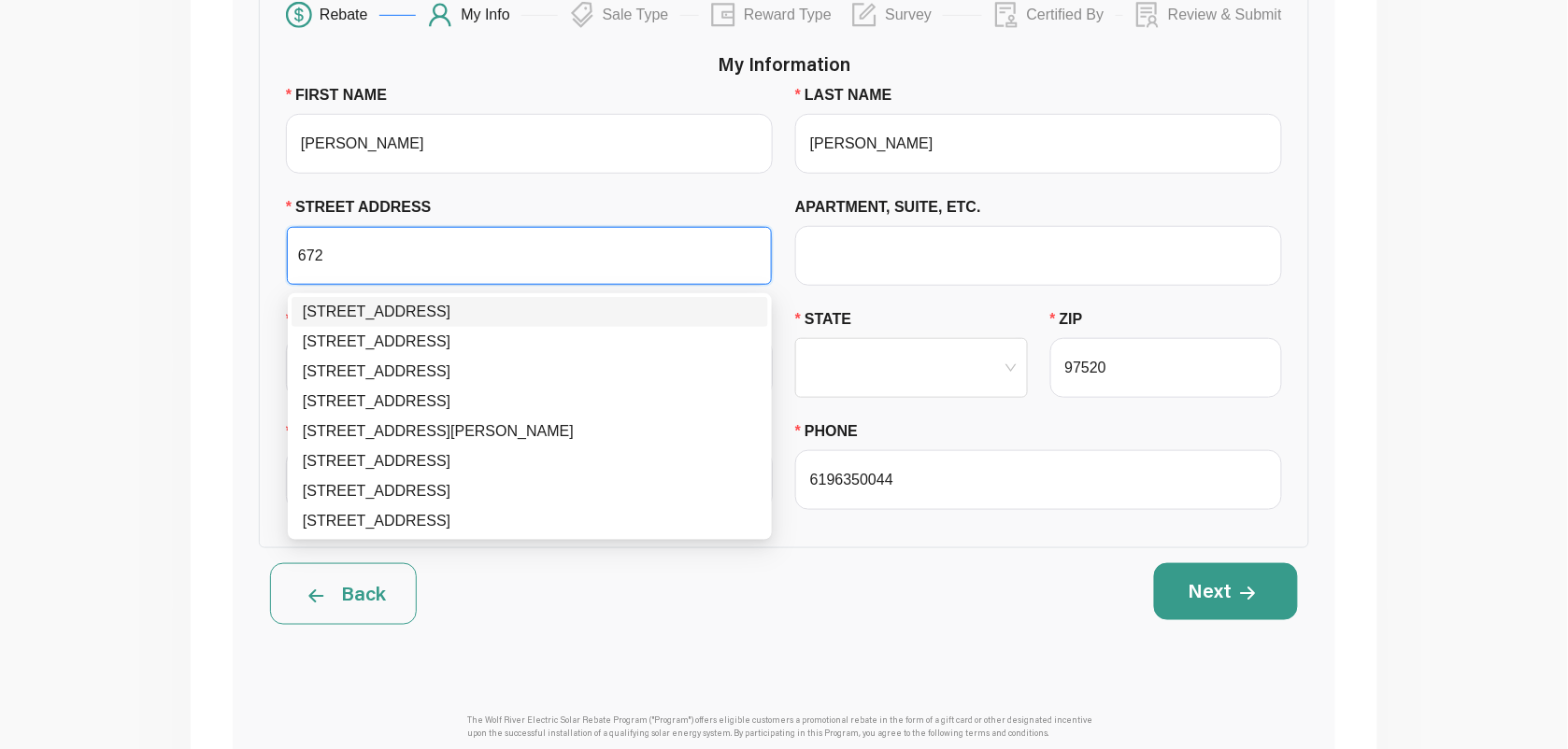
click at [458, 318] on div "[STREET_ADDRESS]" at bounding box center [530, 312] width 454 height 22
type input "[STREET_ADDRESS]"
type input "Vale"
type input "97918"
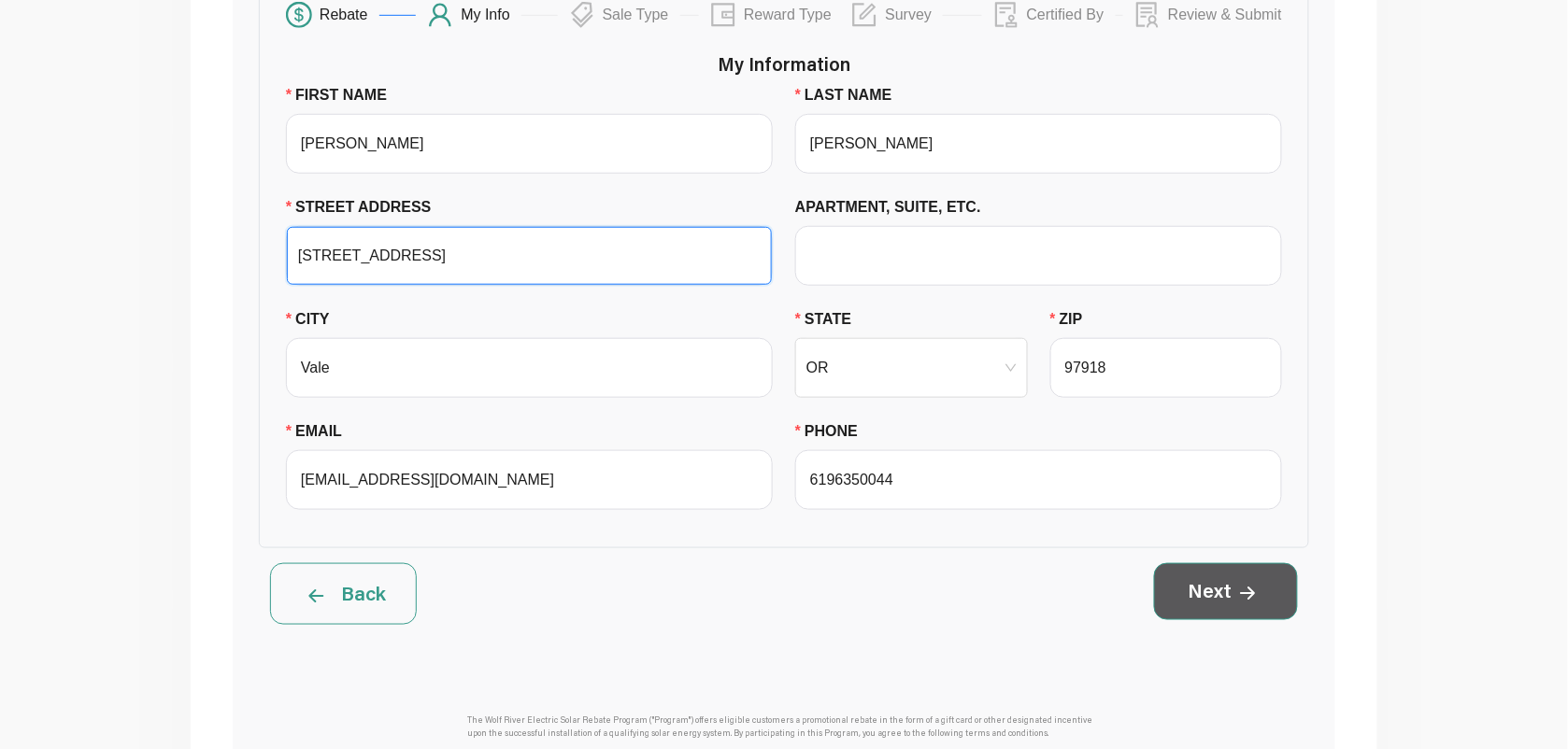
type input "[STREET_ADDRESS]"
click at [1180, 592] on button "Next" at bounding box center [1226, 592] width 144 height 56
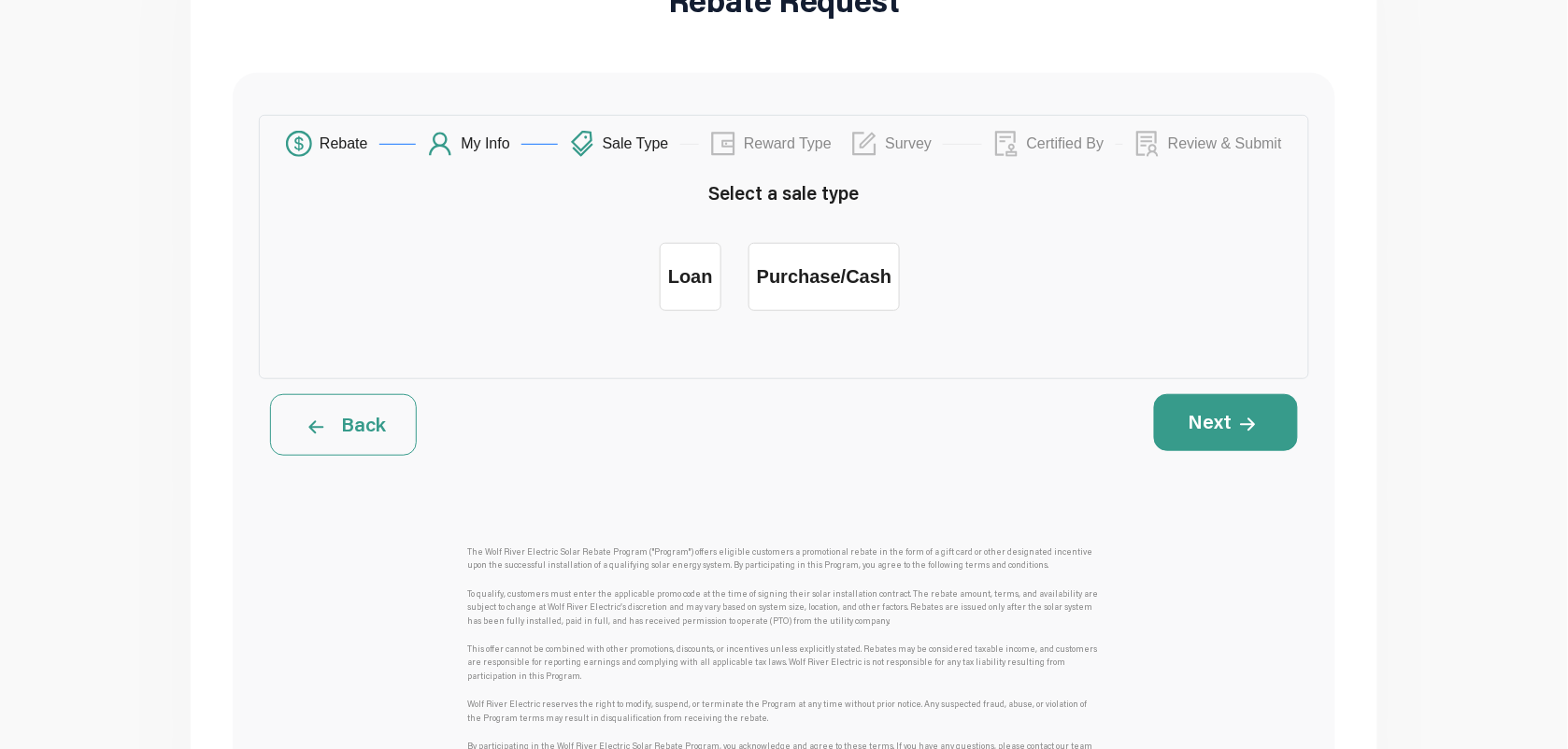
scroll to position [117, 0]
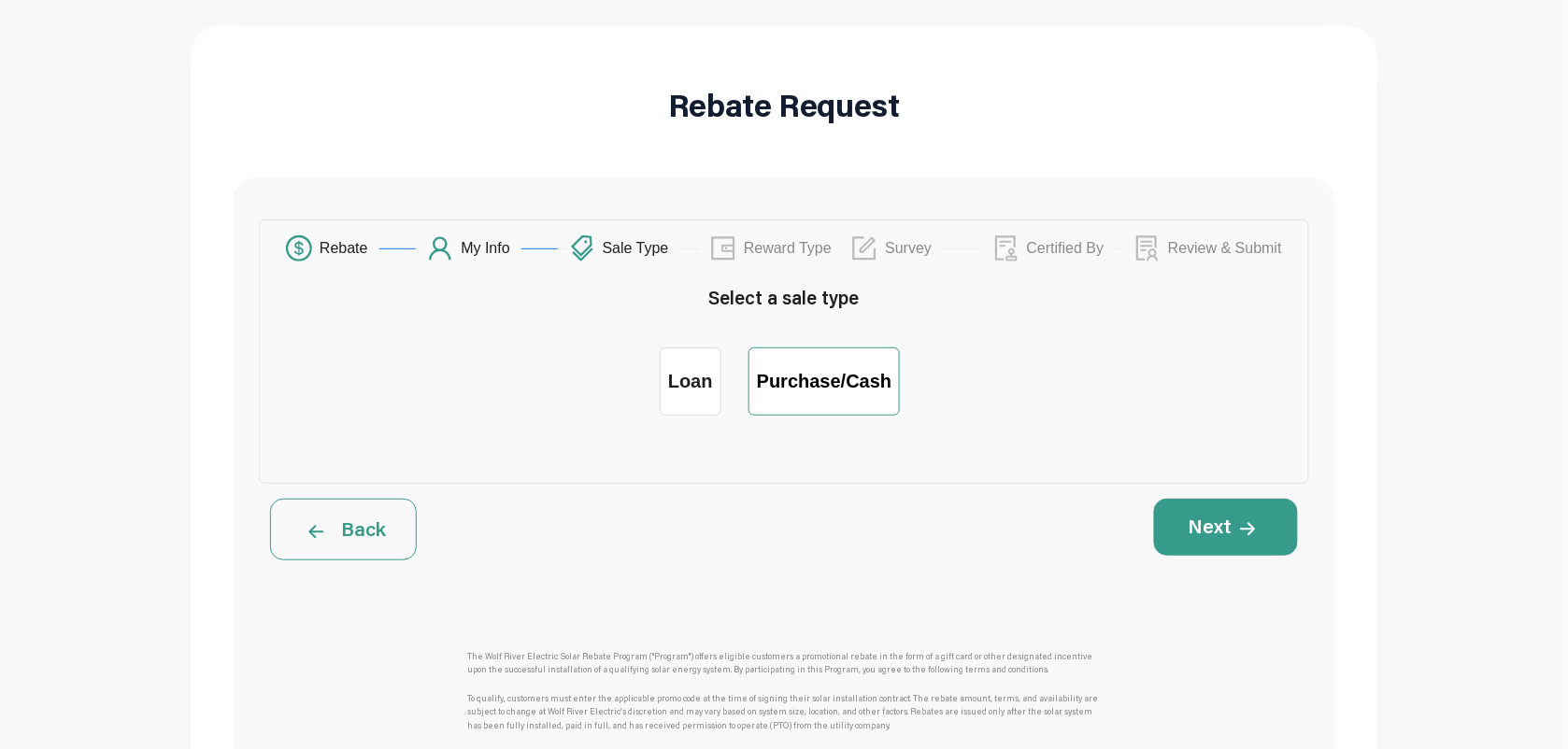
click at [804, 397] on label "Purchase/Cash" at bounding box center [824, 382] width 152 height 68
click at [824, 367] on input "Purchase/Cash" at bounding box center [824, 367] width 0 height 0
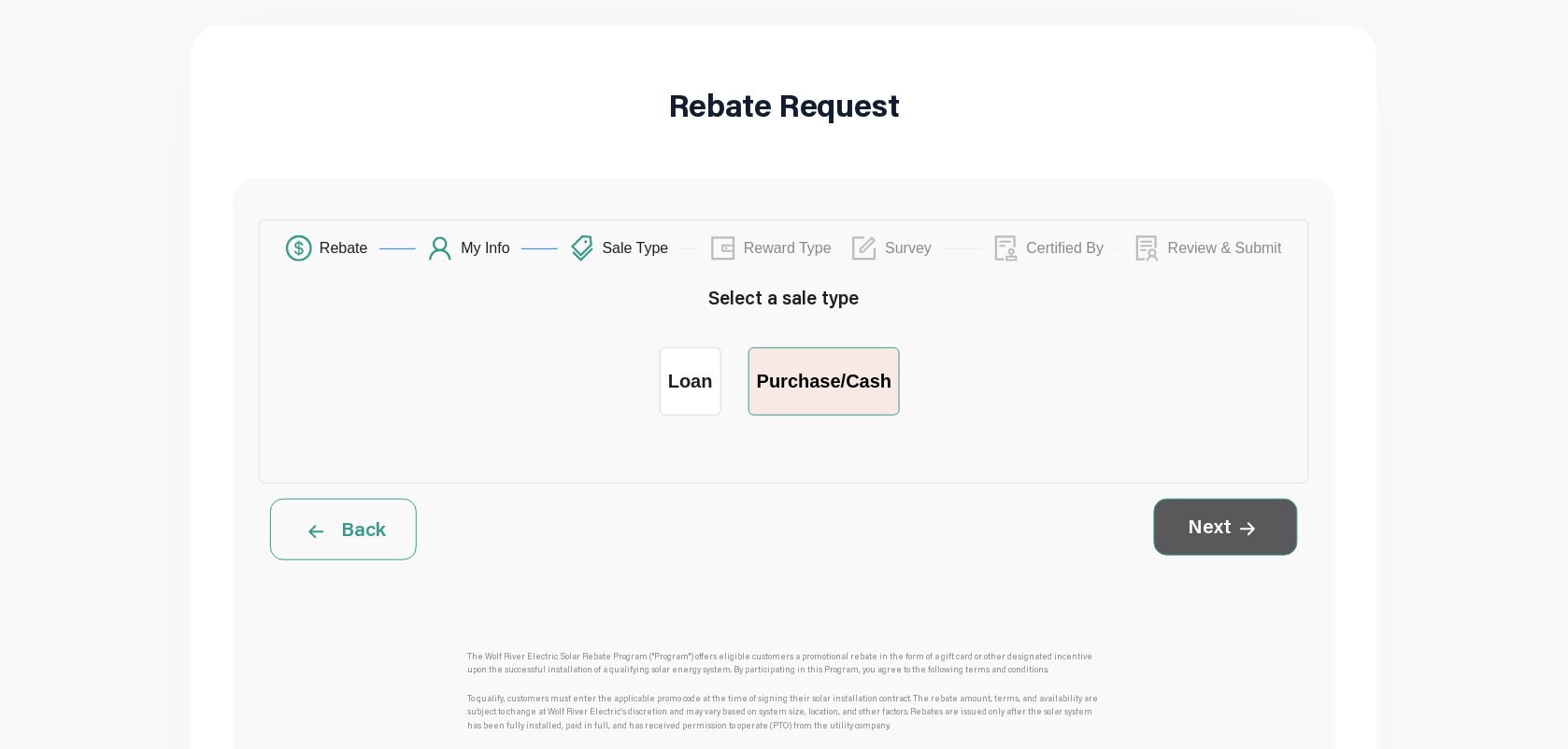
click at [1197, 533] on button "Next" at bounding box center [1226, 527] width 144 height 56
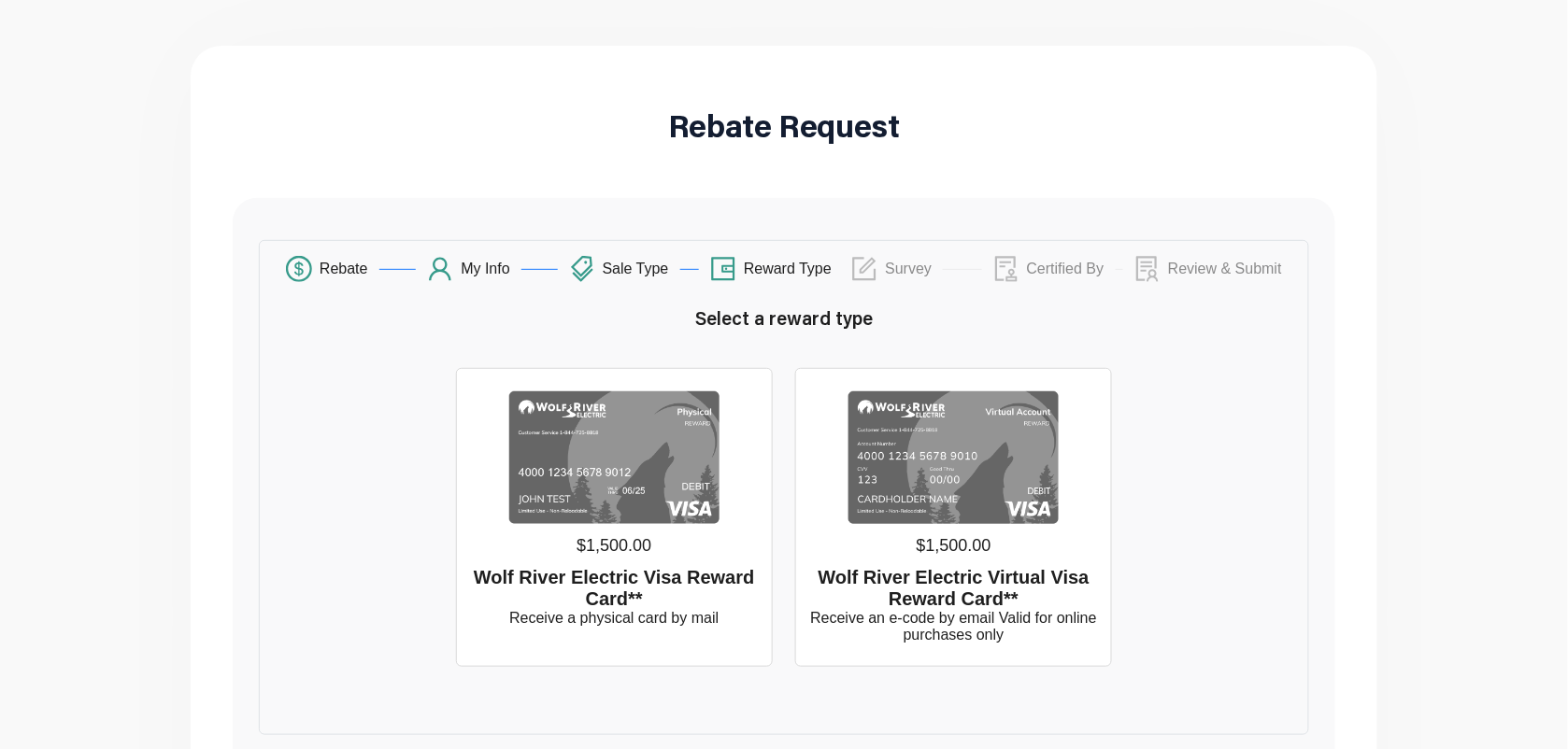
scroll to position [0, 0]
